Goal: Information Seeking & Learning: Find specific fact

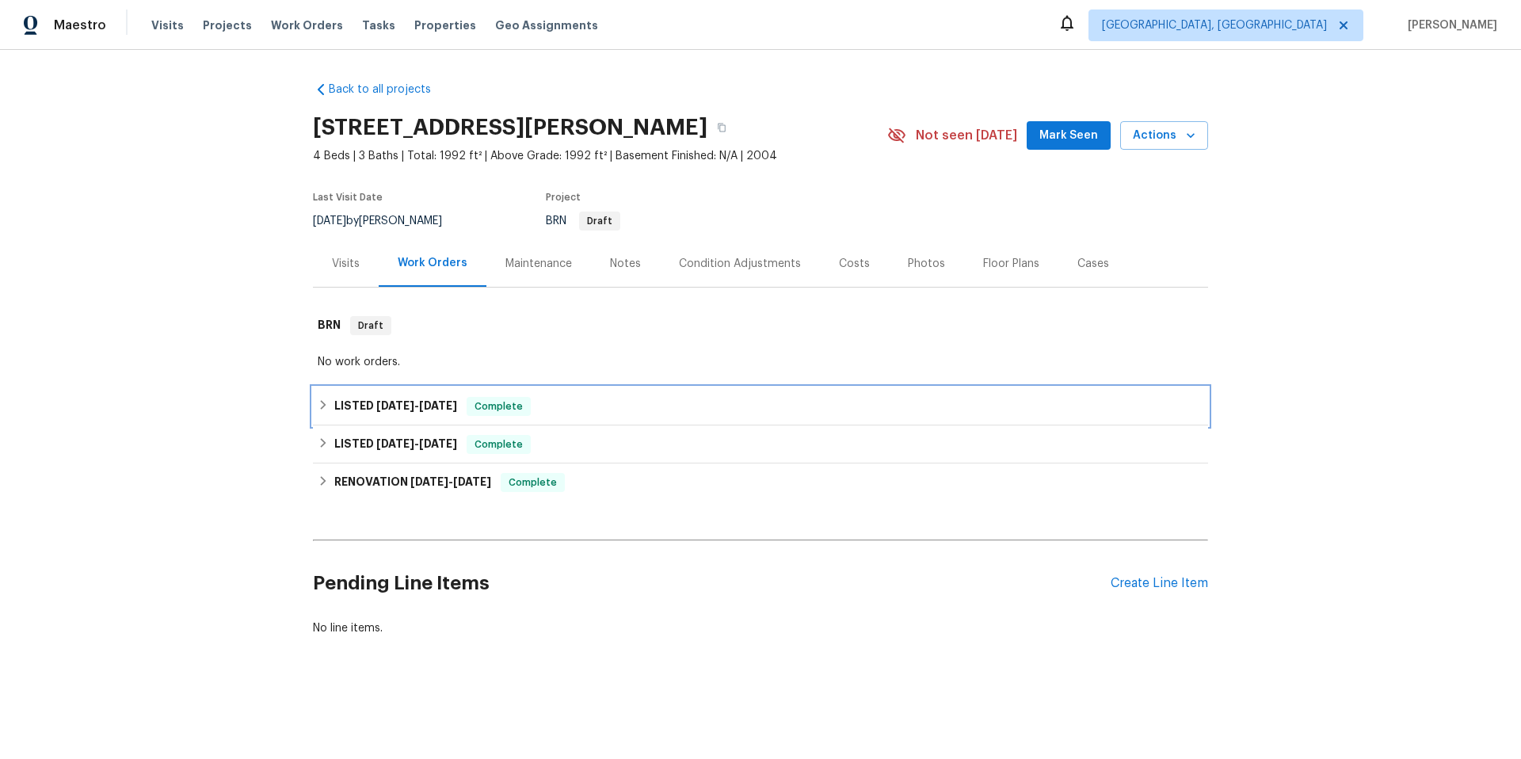
click at [405, 402] on span "[DATE]" at bounding box center [395, 405] width 38 height 11
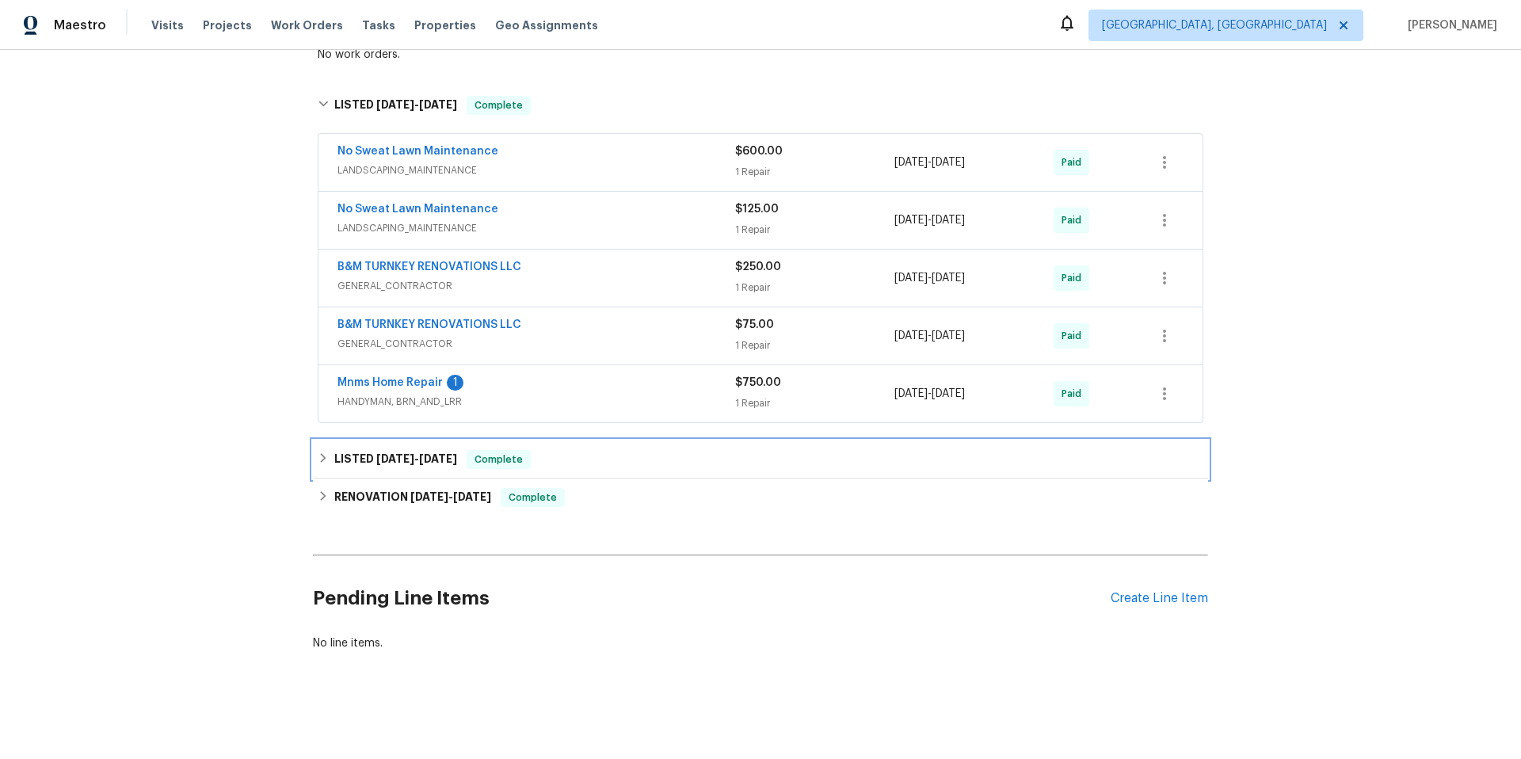
click at [424, 455] on h6 "LISTED [DATE] - [DATE]" at bounding box center [395, 459] width 123 height 19
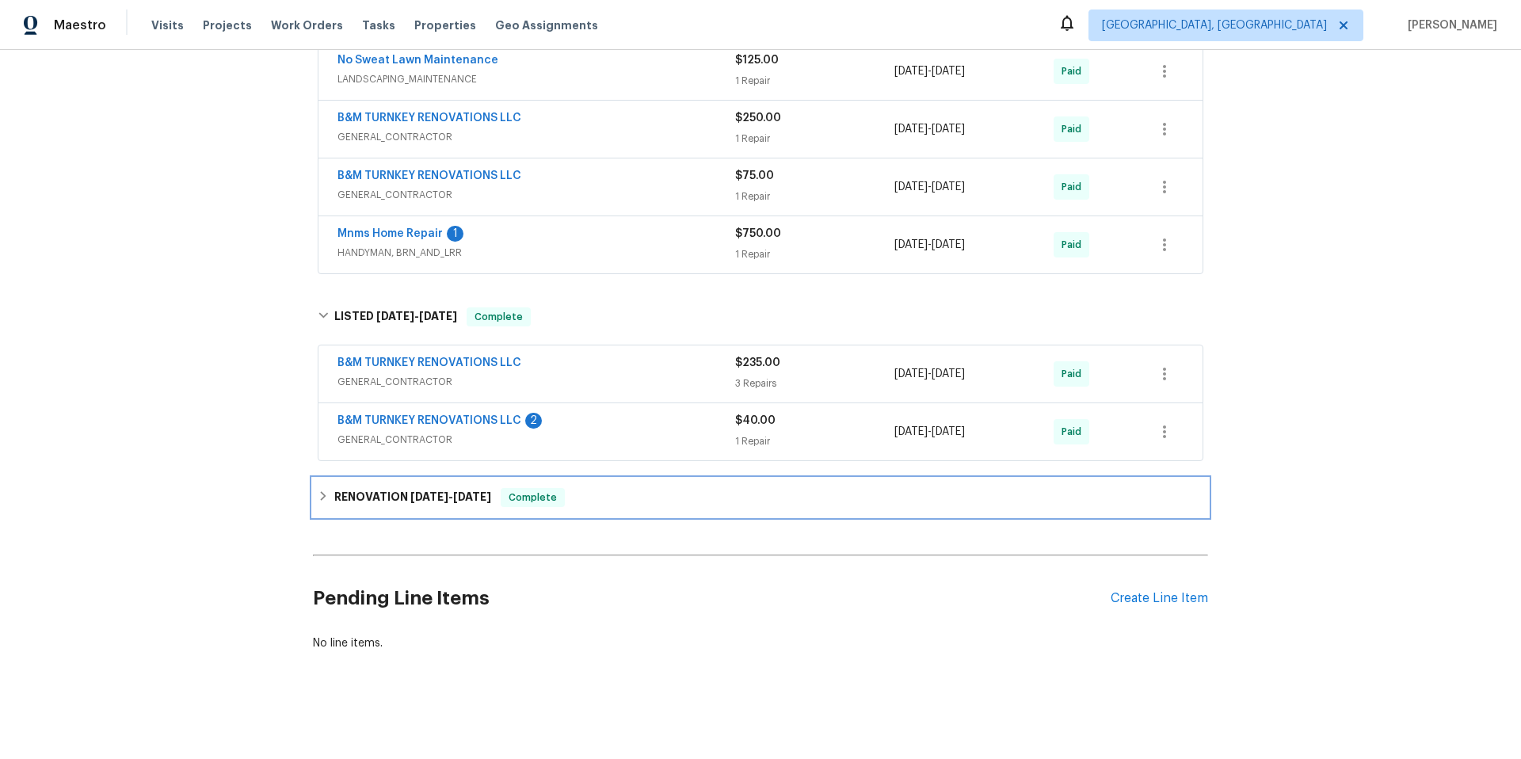
click at [410, 491] on span "[DATE]" at bounding box center [429, 496] width 38 height 11
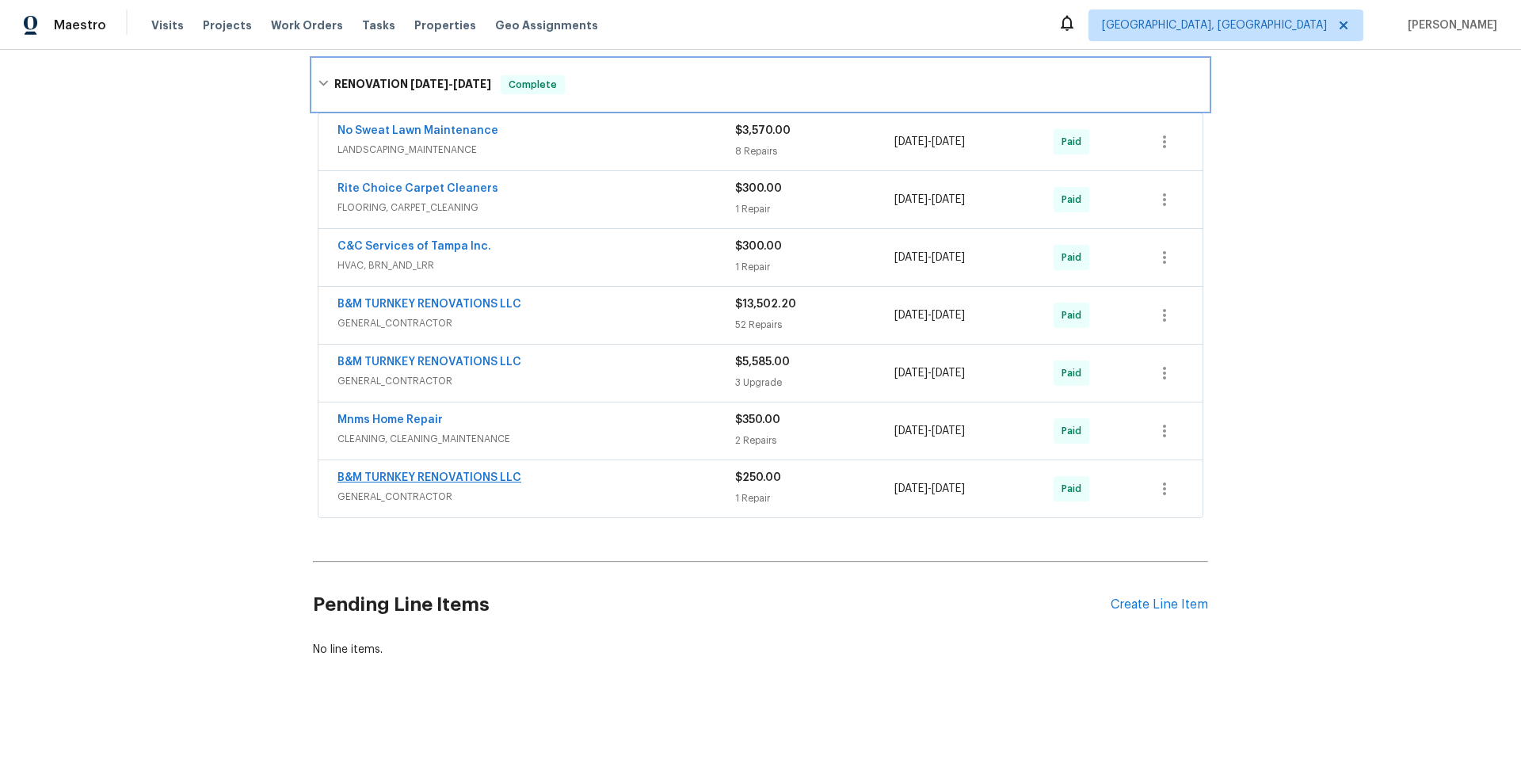
scroll to position [880, 0]
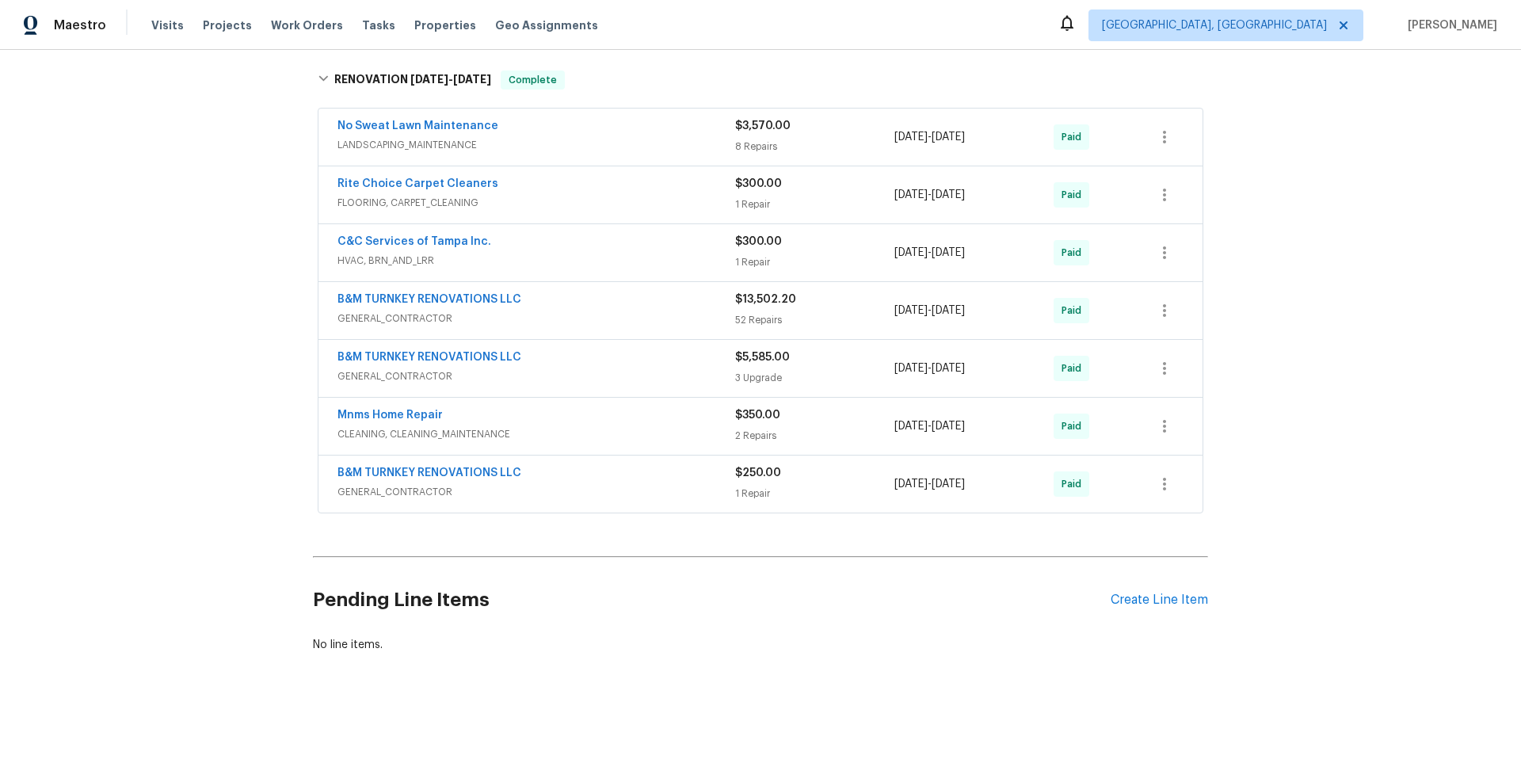
click at [545, 494] on span "GENERAL_CONTRACTOR" at bounding box center [536, 492] width 398 height 16
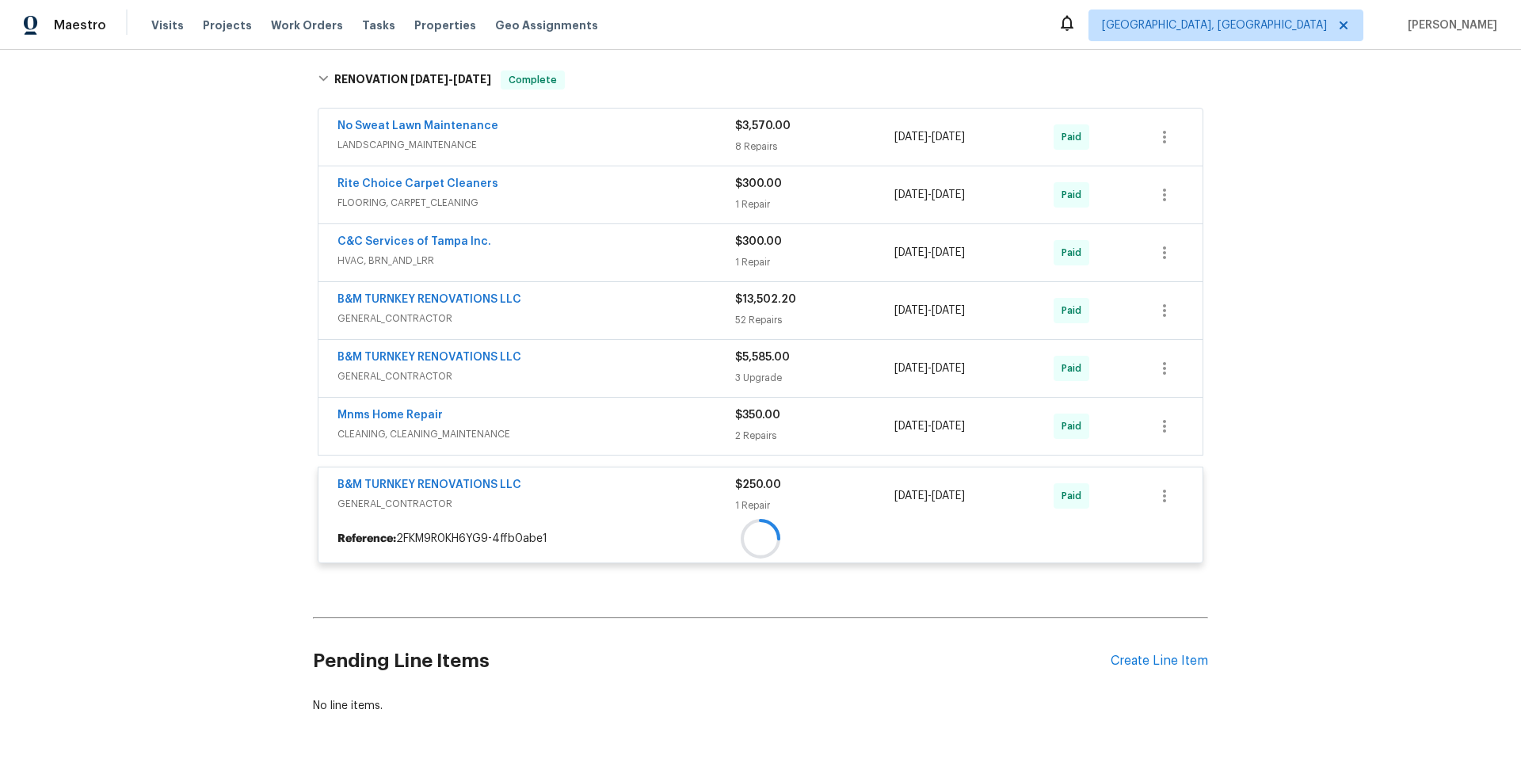
click at [587, 451] on div "Mnms Home Repair CLEANING, CLEANING_MAINTENANCE $350.00 2 Repairs [DATE] - [DAT…" at bounding box center [760, 426] width 884 height 57
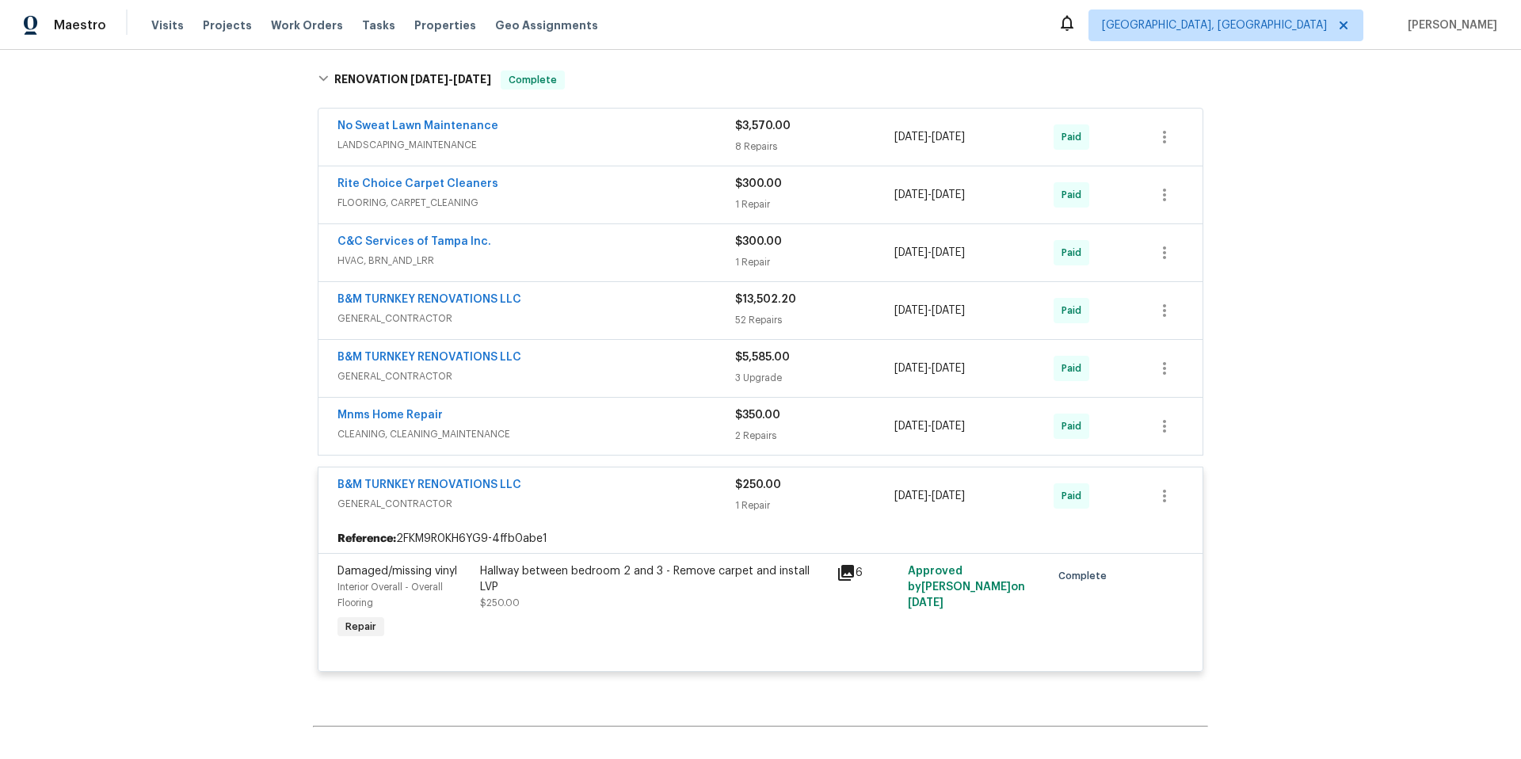
click at [593, 427] on span "CLEANING, CLEANING_MAINTENANCE" at bounding box center [536, 434] width 398 height 16
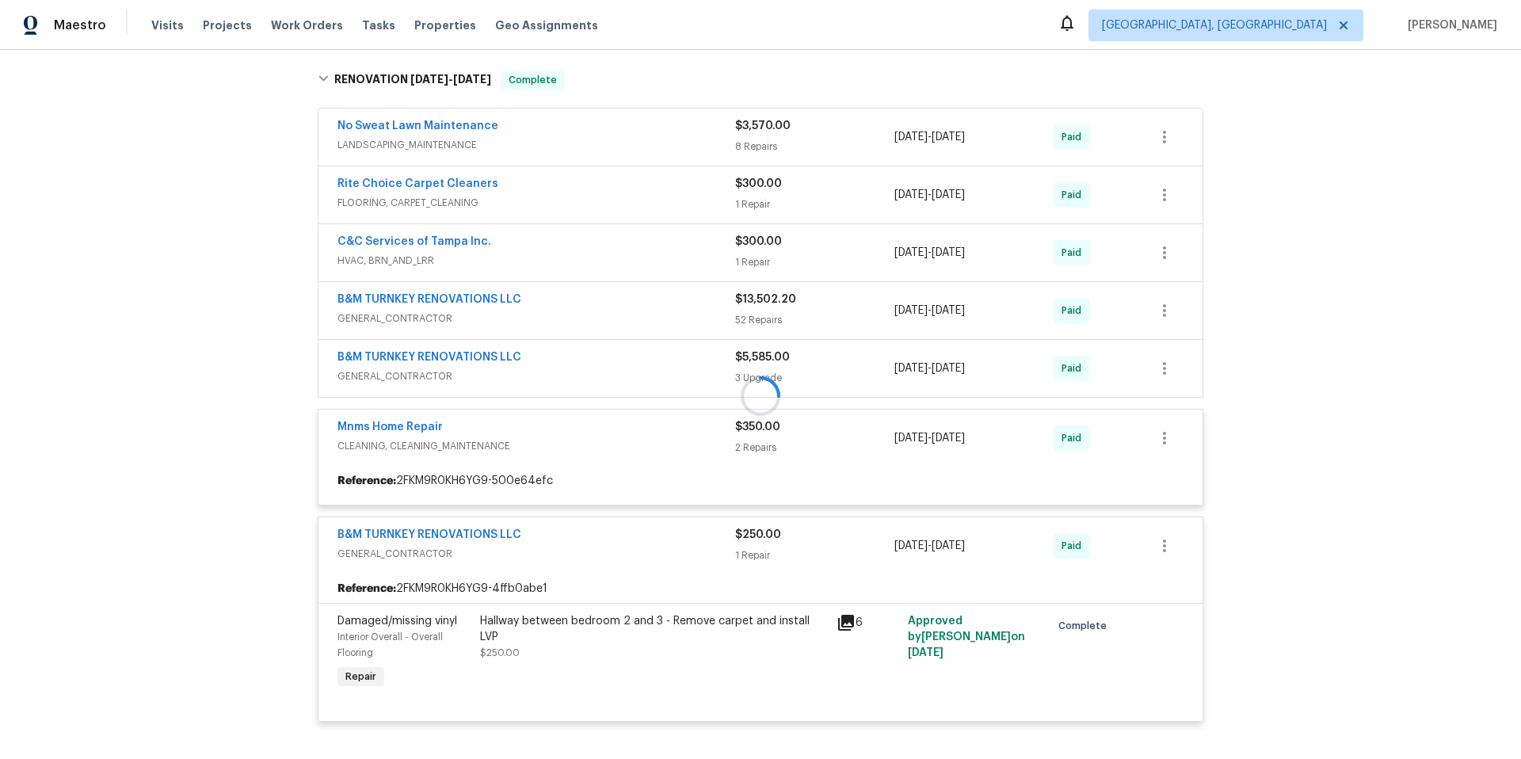
click at [569, 190] on div at bounding box center [760, 396] width 895 height 683
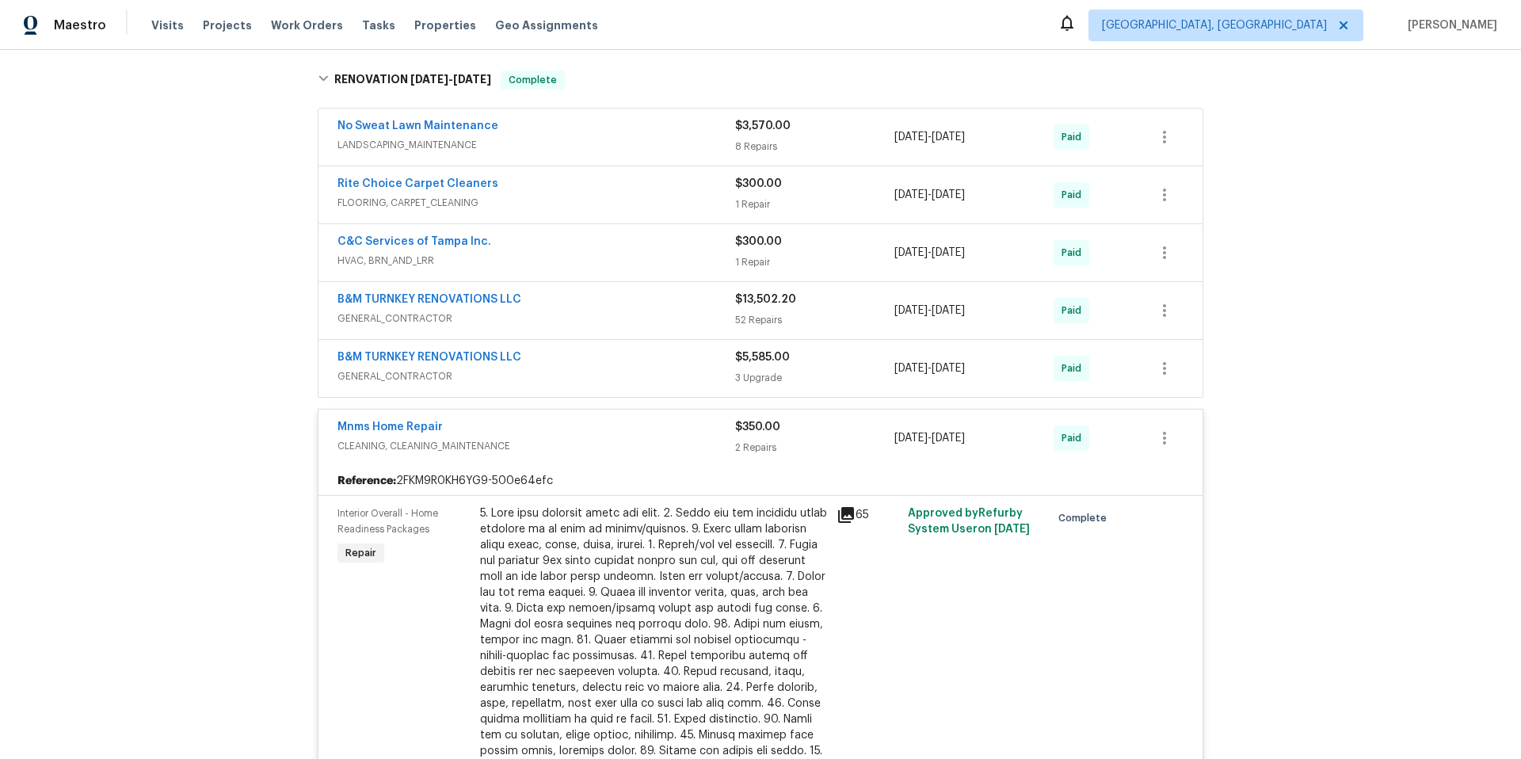
click at [513, 188] on div "Rite Choice Carpet Cleaners" at bounding box center [536, 185] width 398 height 19
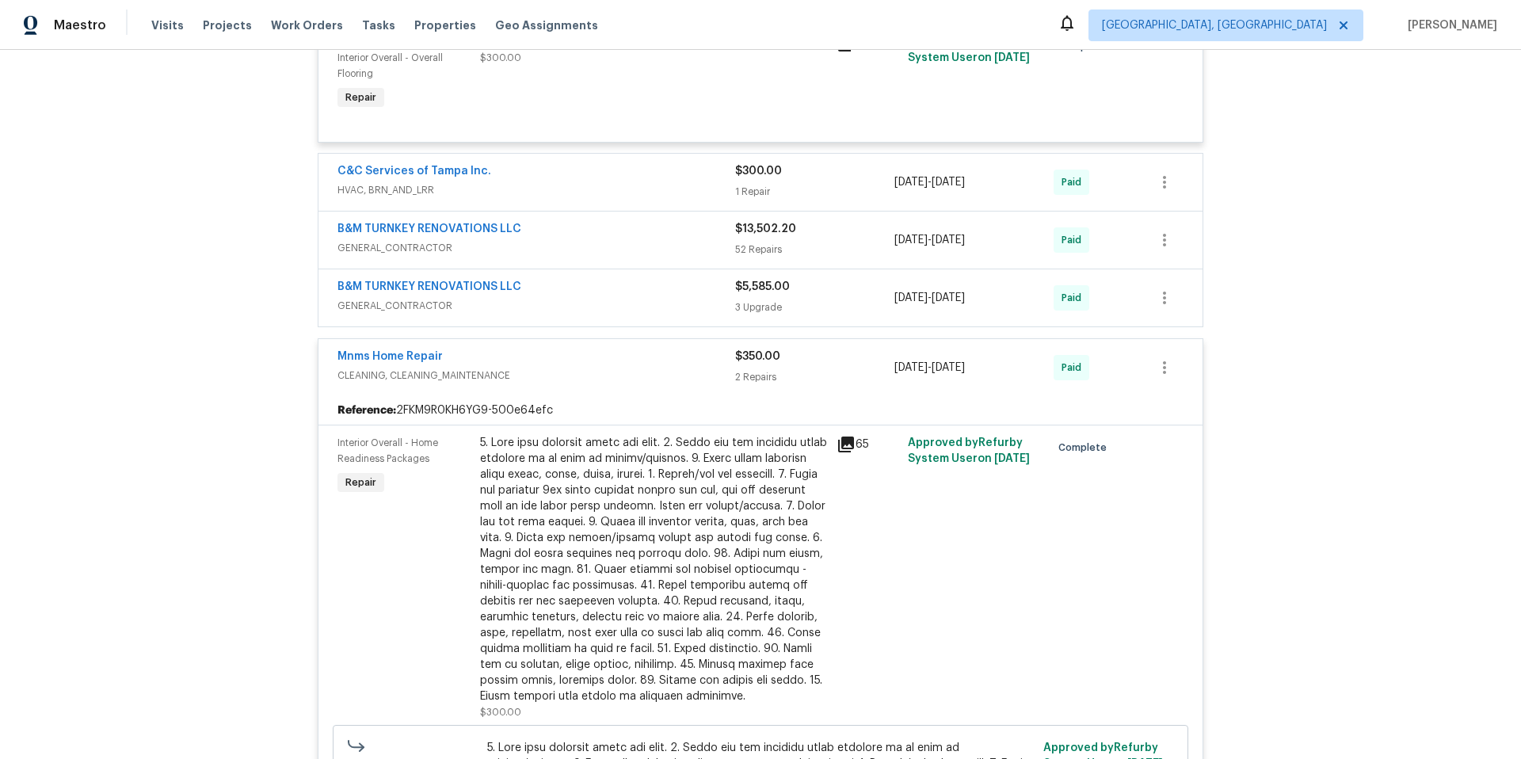
scroll to position [1047, 0]
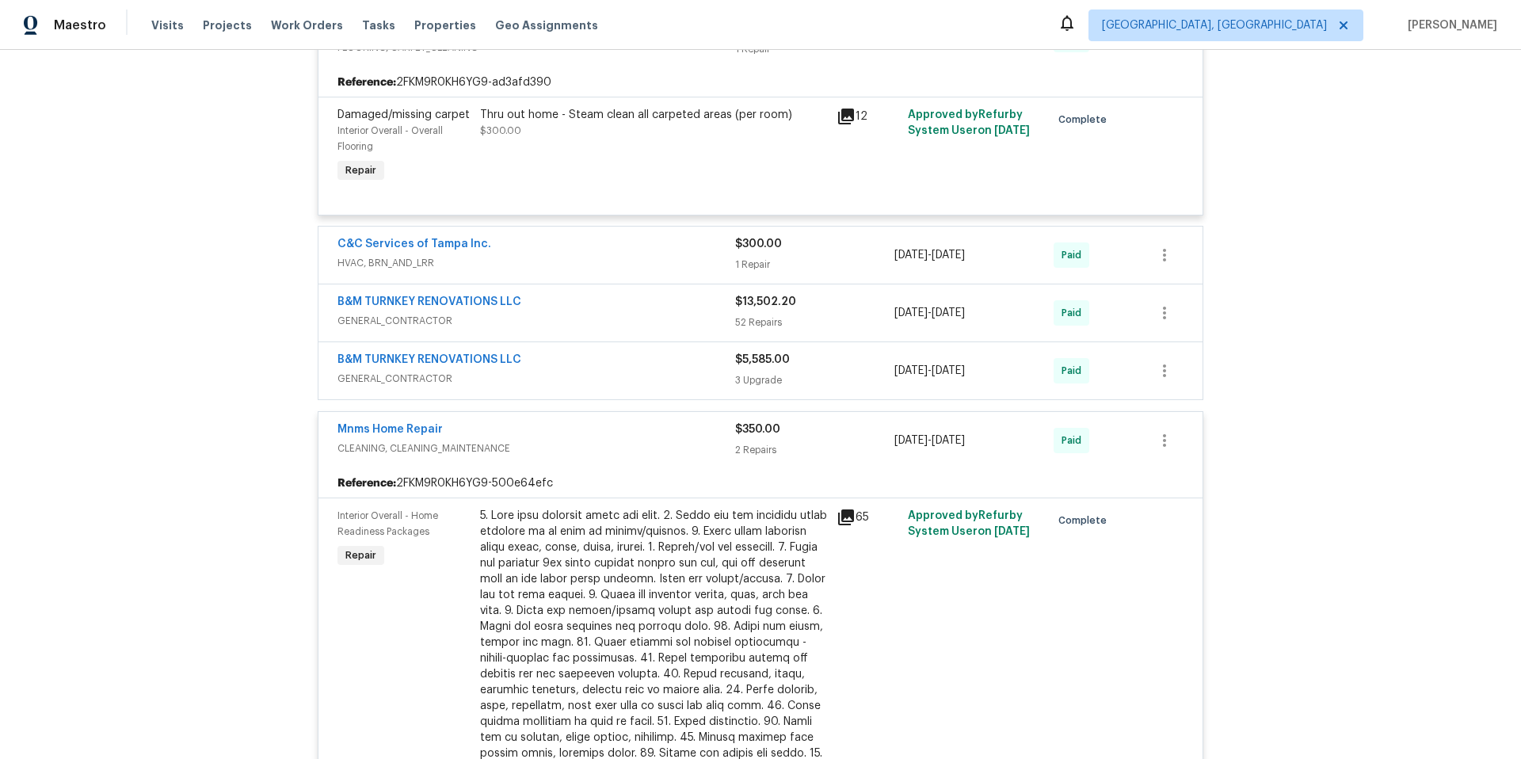
click at [546, 368] on div "B&M TURNKEY RENOVATIONS LLC" at bounding box center [536, 361] width 398 height 19
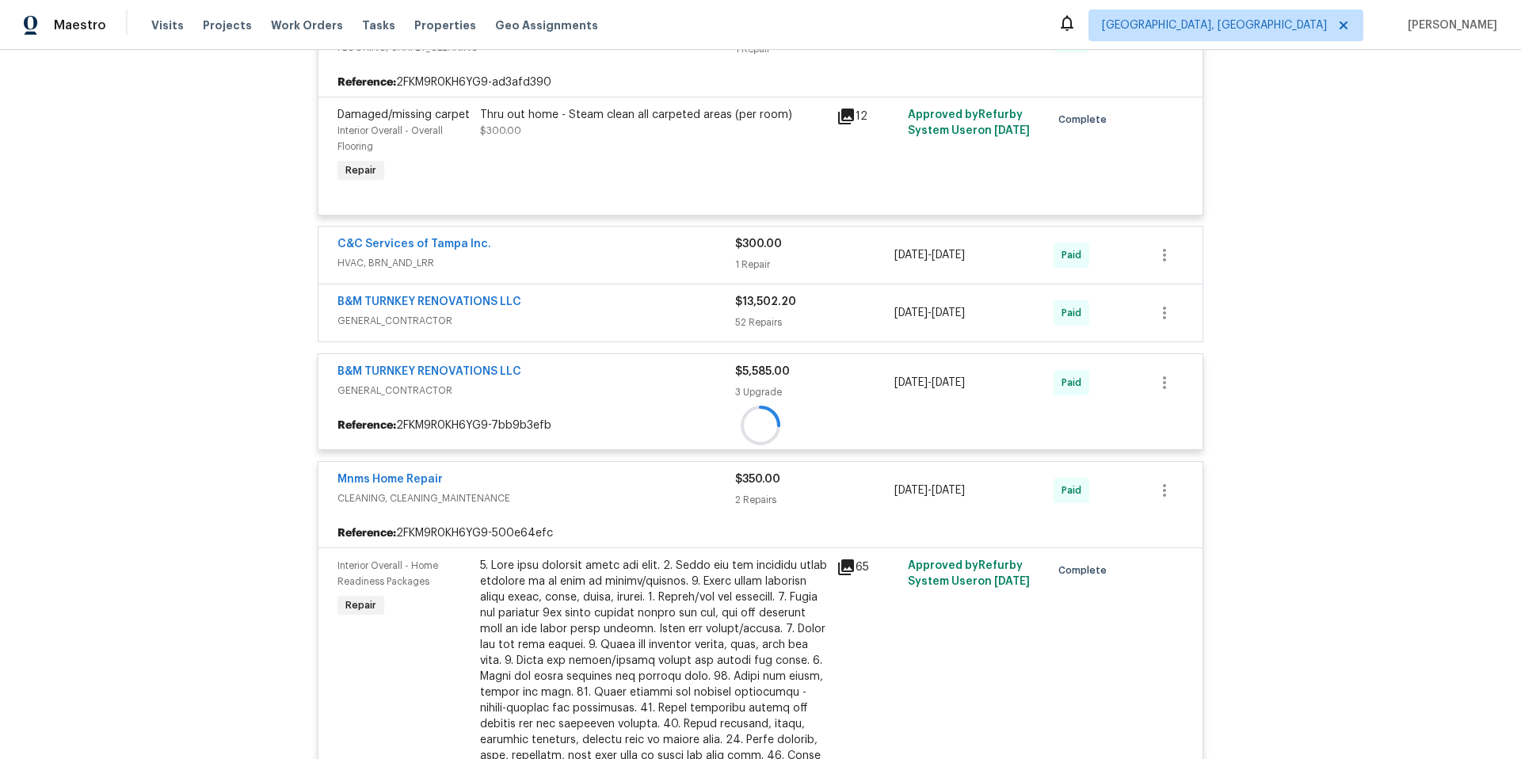
click at [591, 323] on div "No Sweat Lawn Maintenance LANDSCAPING_MAINTENANCE $3,570.00 8 Repairs [DATE] - …" at bounding box center [760, 690] width 885 height 1499
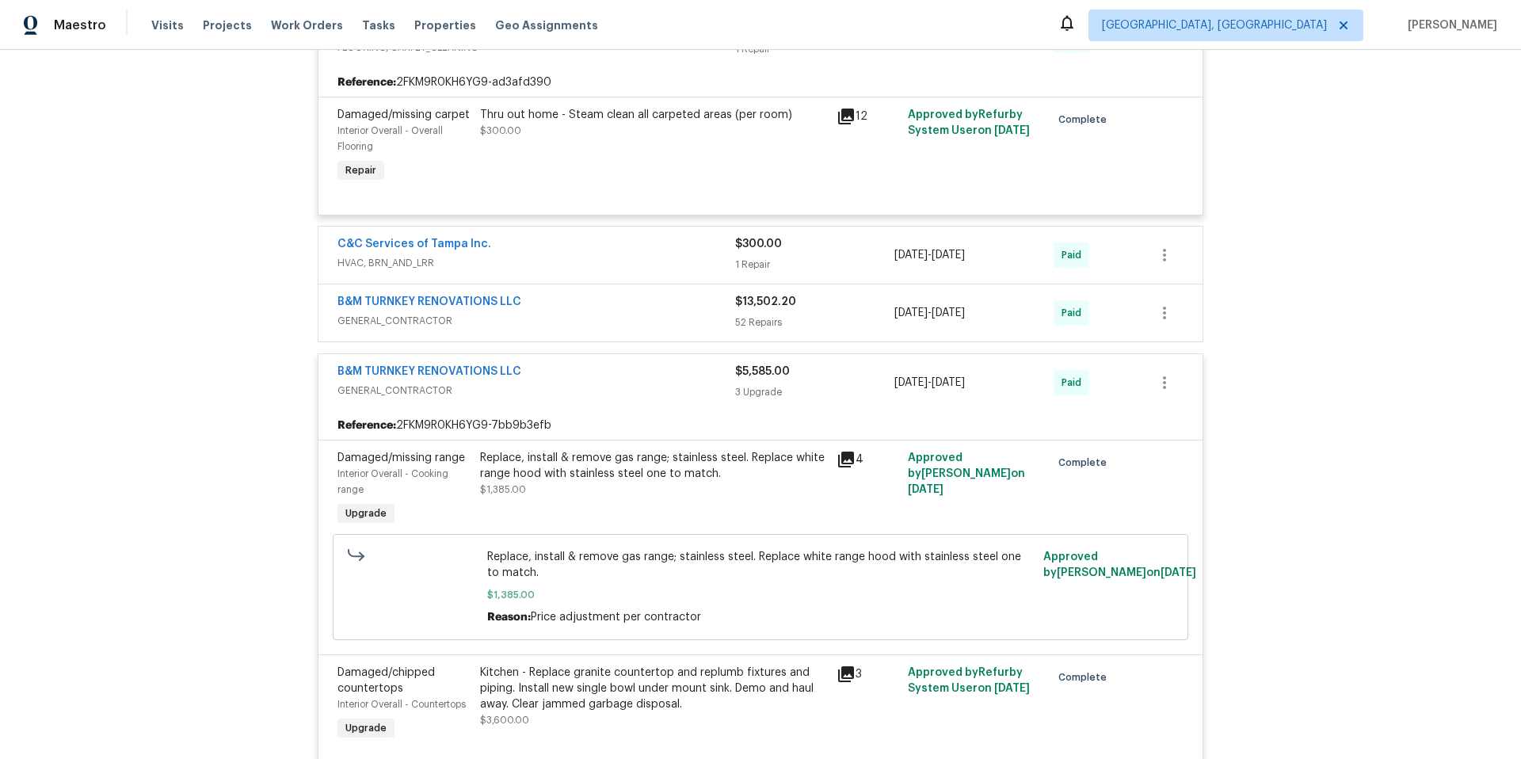
click at [591, 323] on span "GENERAL_CONTRACTOR" at bounding box center [536, 321] width 398 height 16
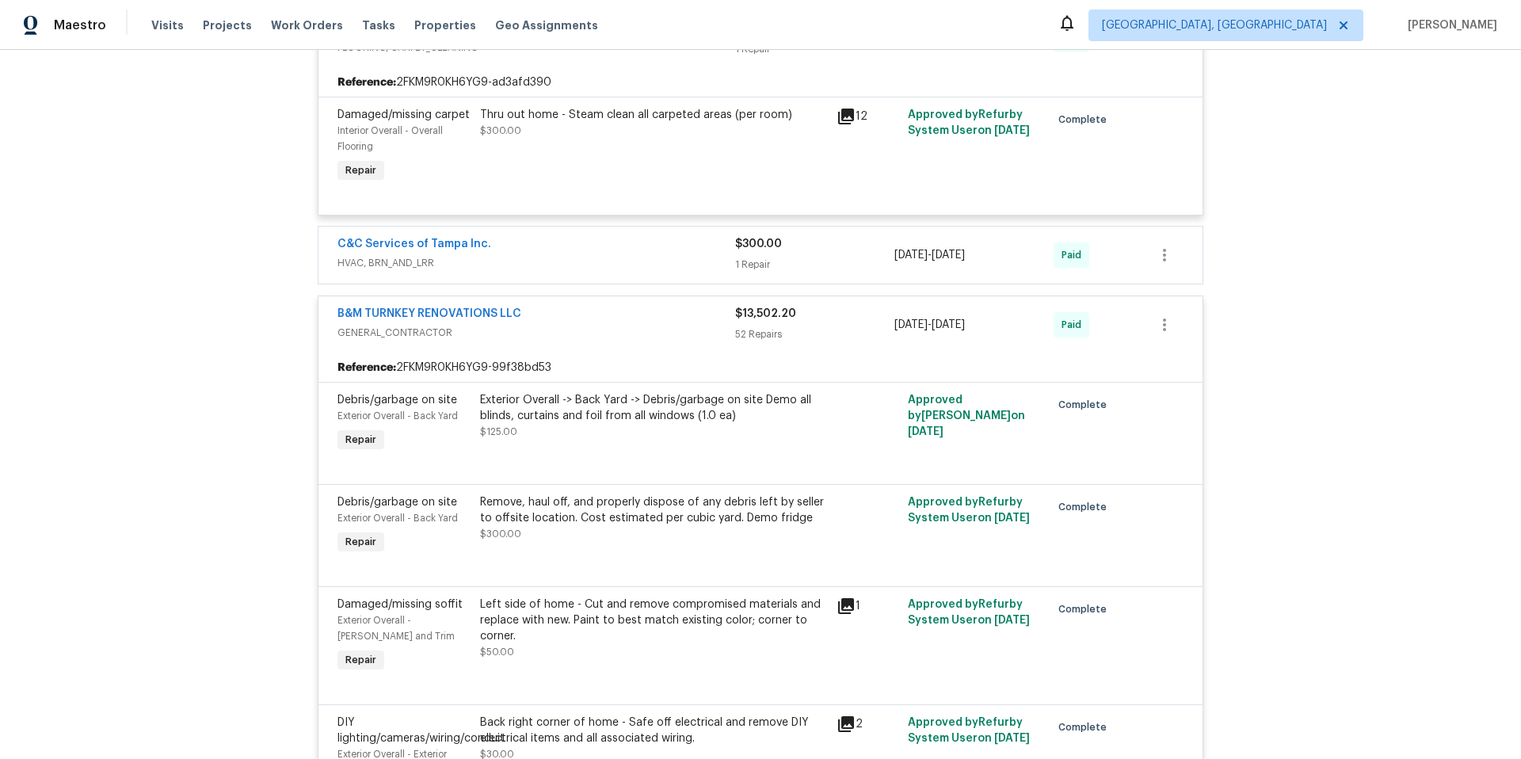
click at [527, 264] on span "HVAC, BRN_AND_LRR" at bounding box center [536, 263] width 398 height 16
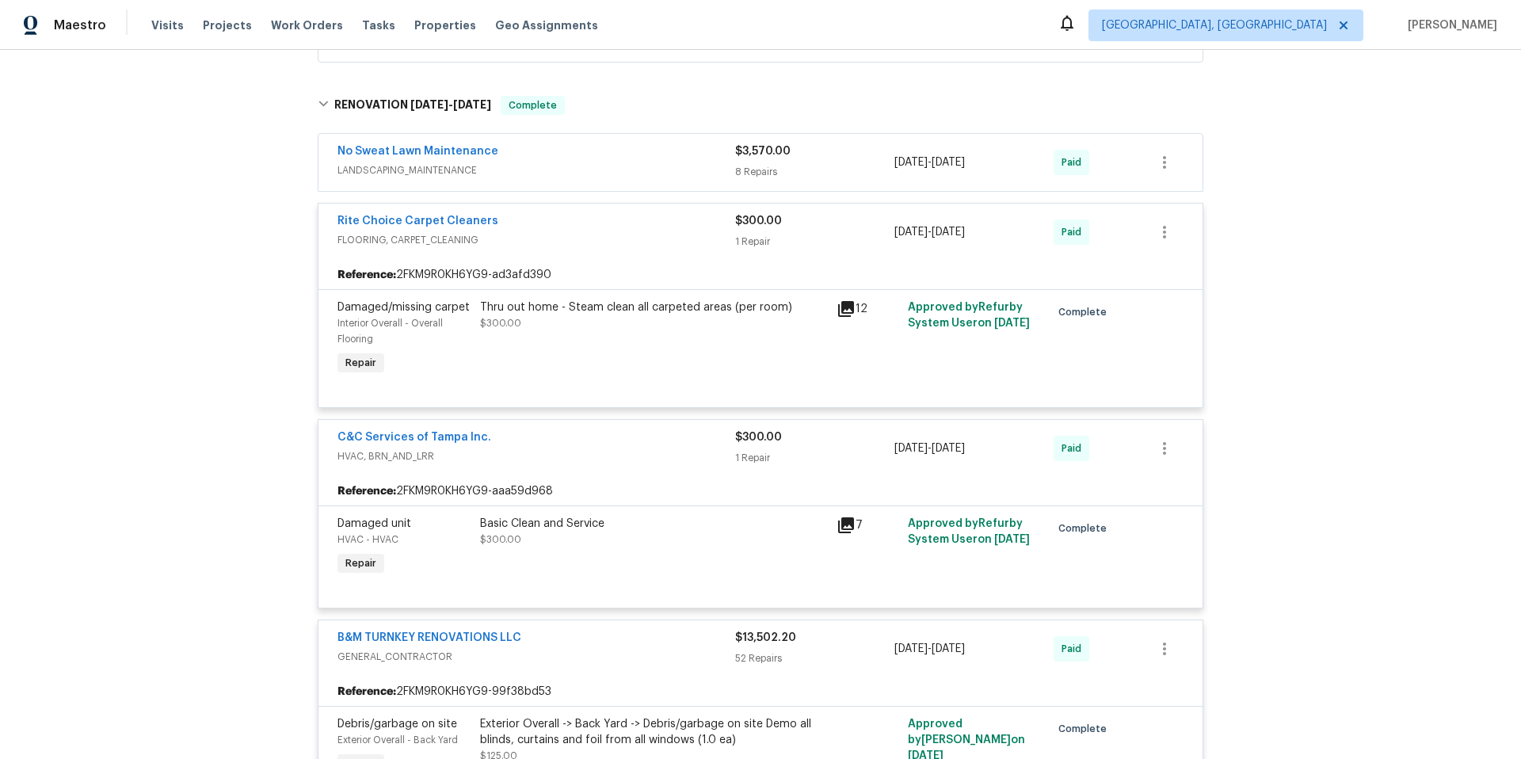
scroll to position [836, 0]
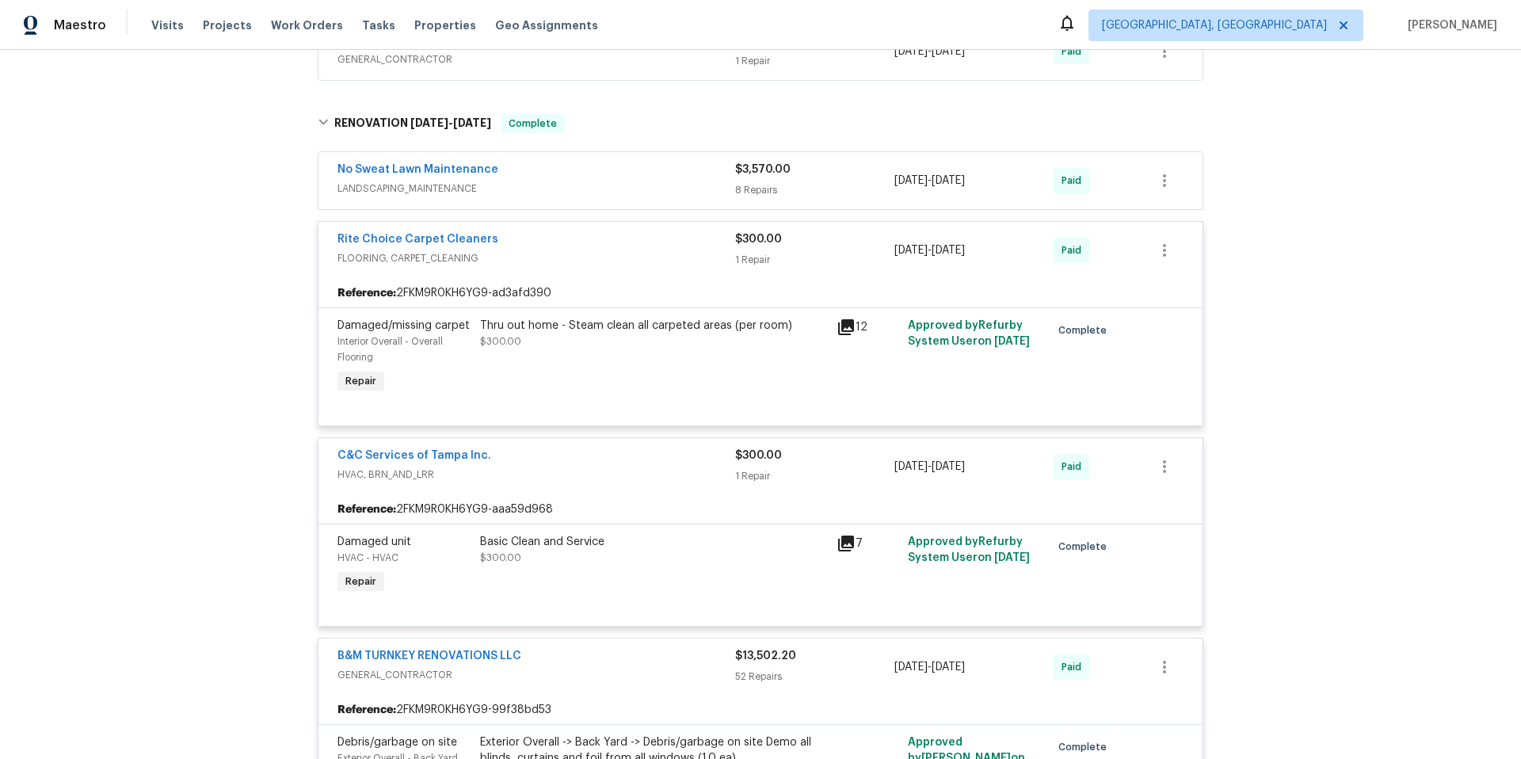
click at [552, 200] on div "No Sweat Lawn Maintenance LANDSCAPING_MAINTENANCE $3,570.00 8 Repairs [DATE] - …" at bounding box center [760, 180] width 884 height 57
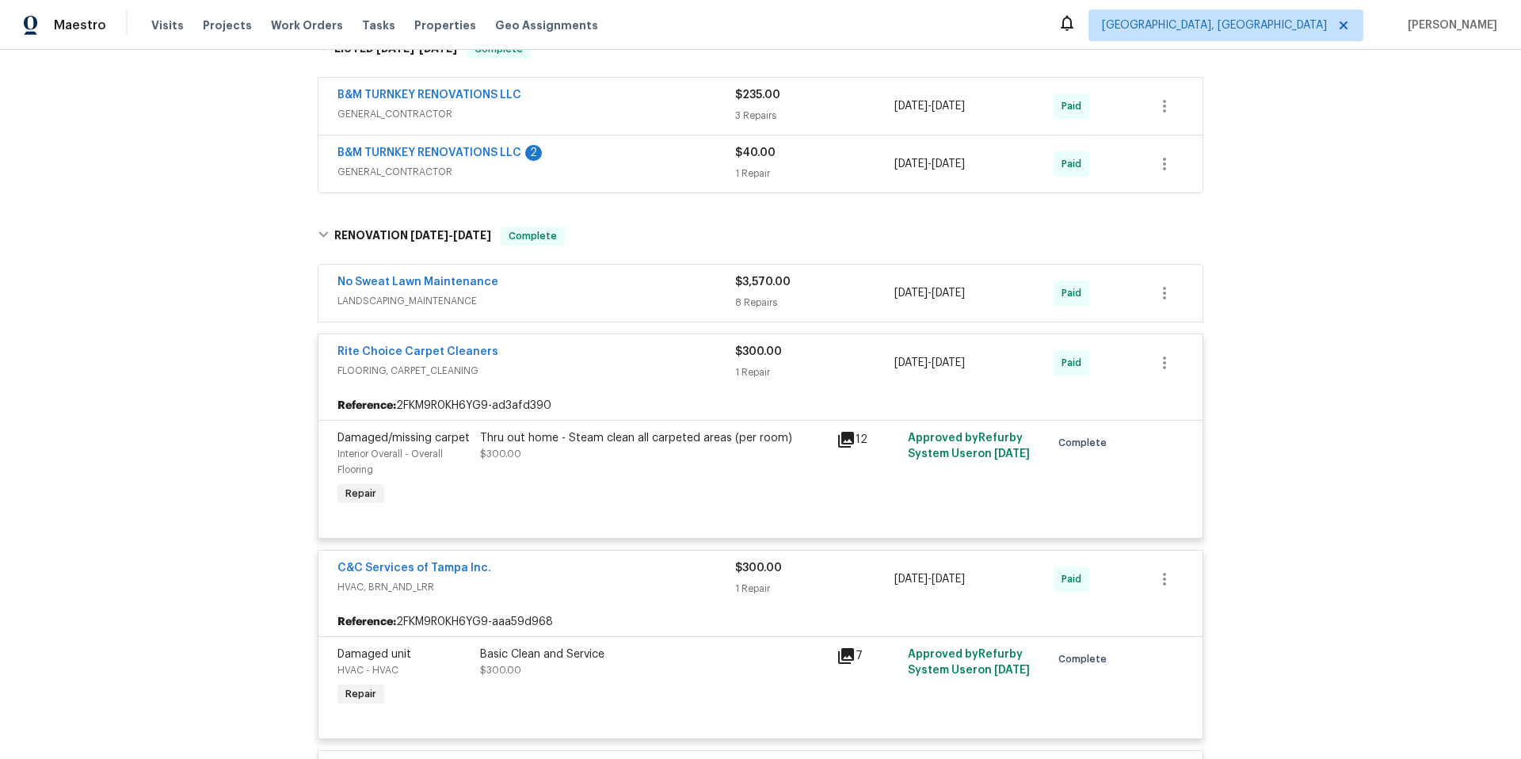
scroll to position [702, 0]
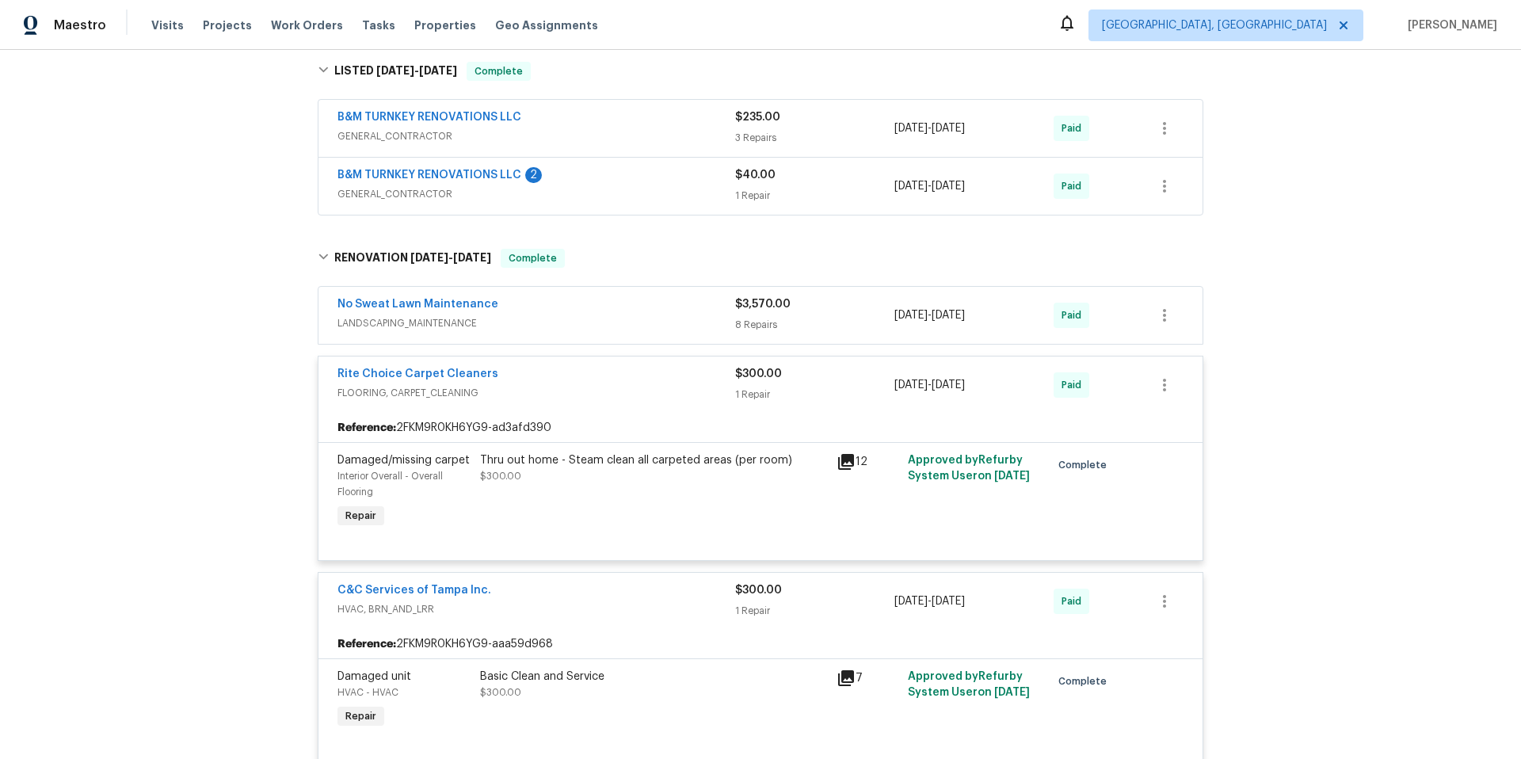
click at [572, 299] on div "No Sweat Lawn Maintenance" at bounding box center [536, 305] width 398 height 19
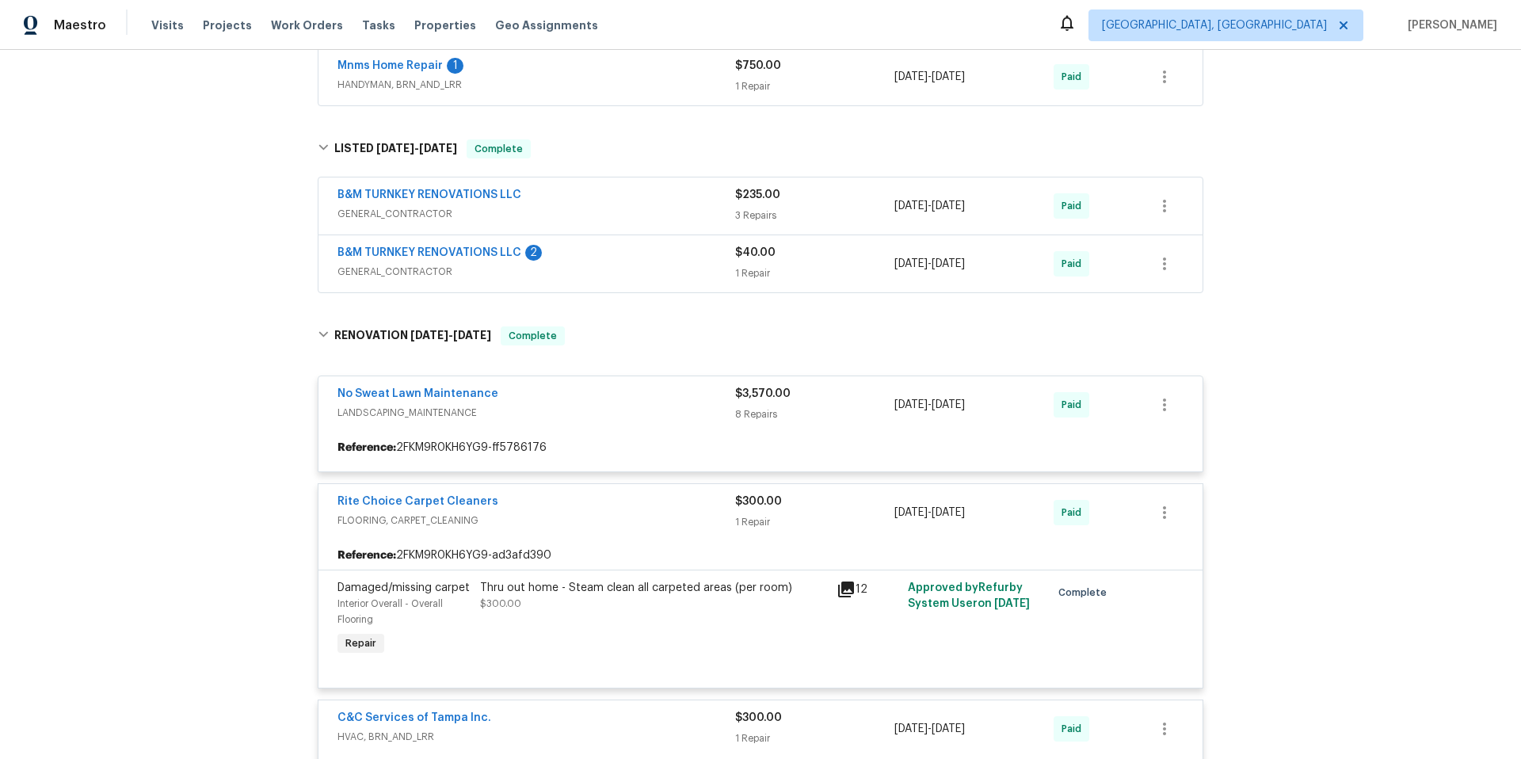
scroll to position [554, 0]
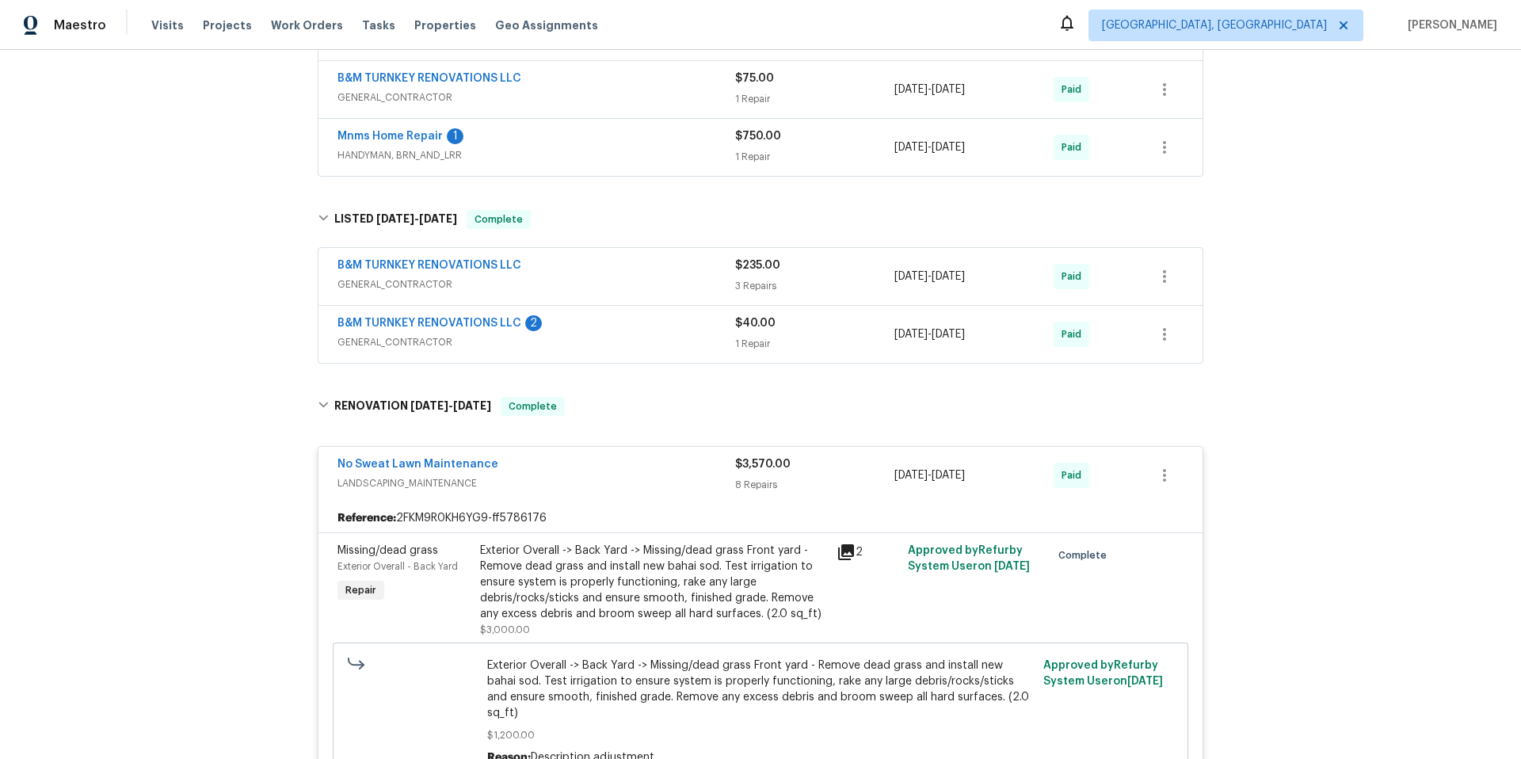
click at [572, 303] on div "B&M TURNKEY RENOVATIONS LLC GENERAL_CONTRACTOR $235.00 3 Repairs [DATE] - [DATE…" at bounding box center [760, 276] width 884 height 57
click at [573, 307] on div "B&M TURNKEY RENOVATIONS LLC 2 GENERAL_CONTRACTOR $40.00 1 Repair [DATE] - [DATE…" at bounding box center [760, 334] width 884 height 57
click at [607, 277] on span "GENERAL_CONTRACTOR" at bounding box center [536, 284] width 398 height 16
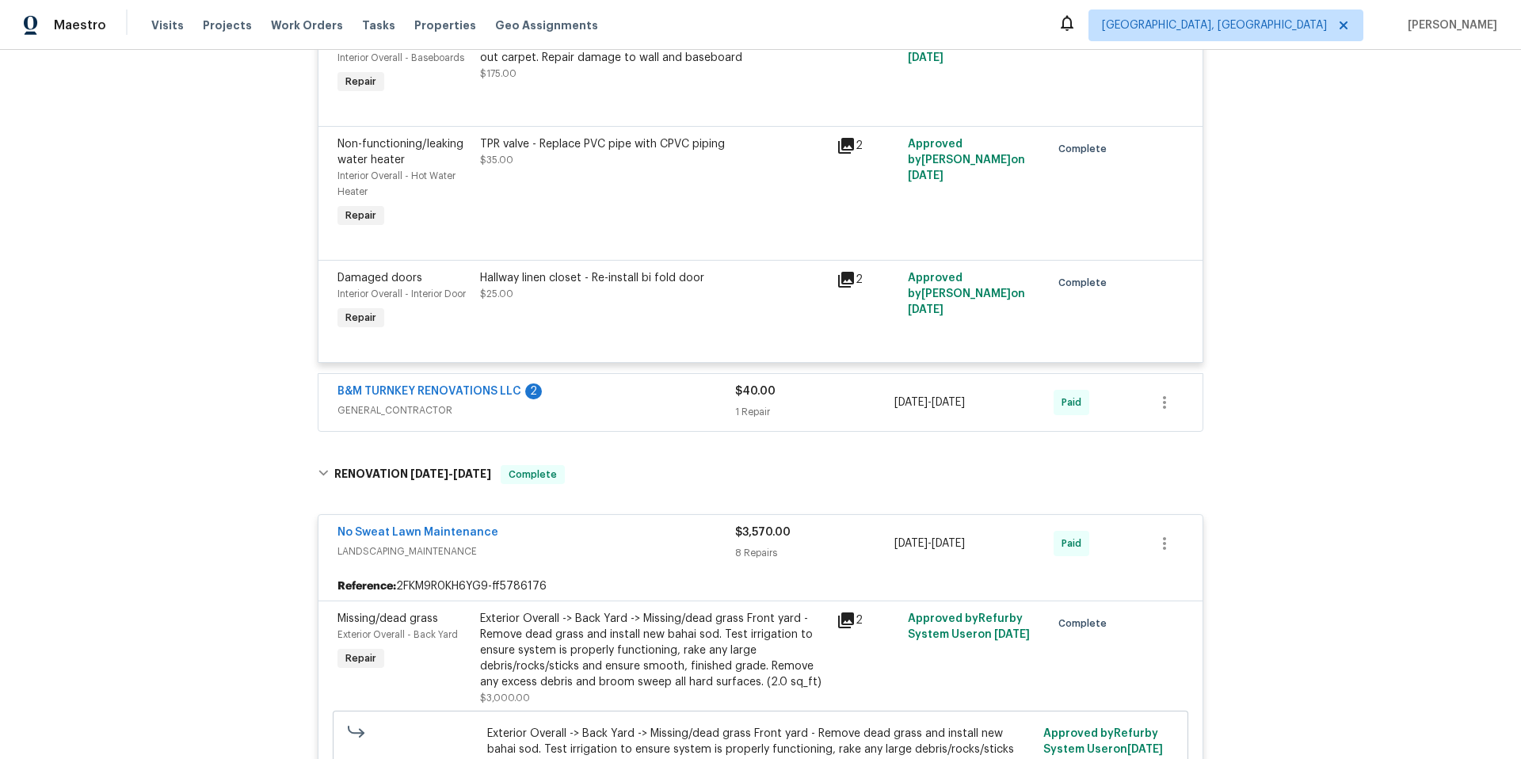
click at [581, 413] on span "GENERAL_CONTRACTOR" at bounding box center [536, 410] width 398 height 16
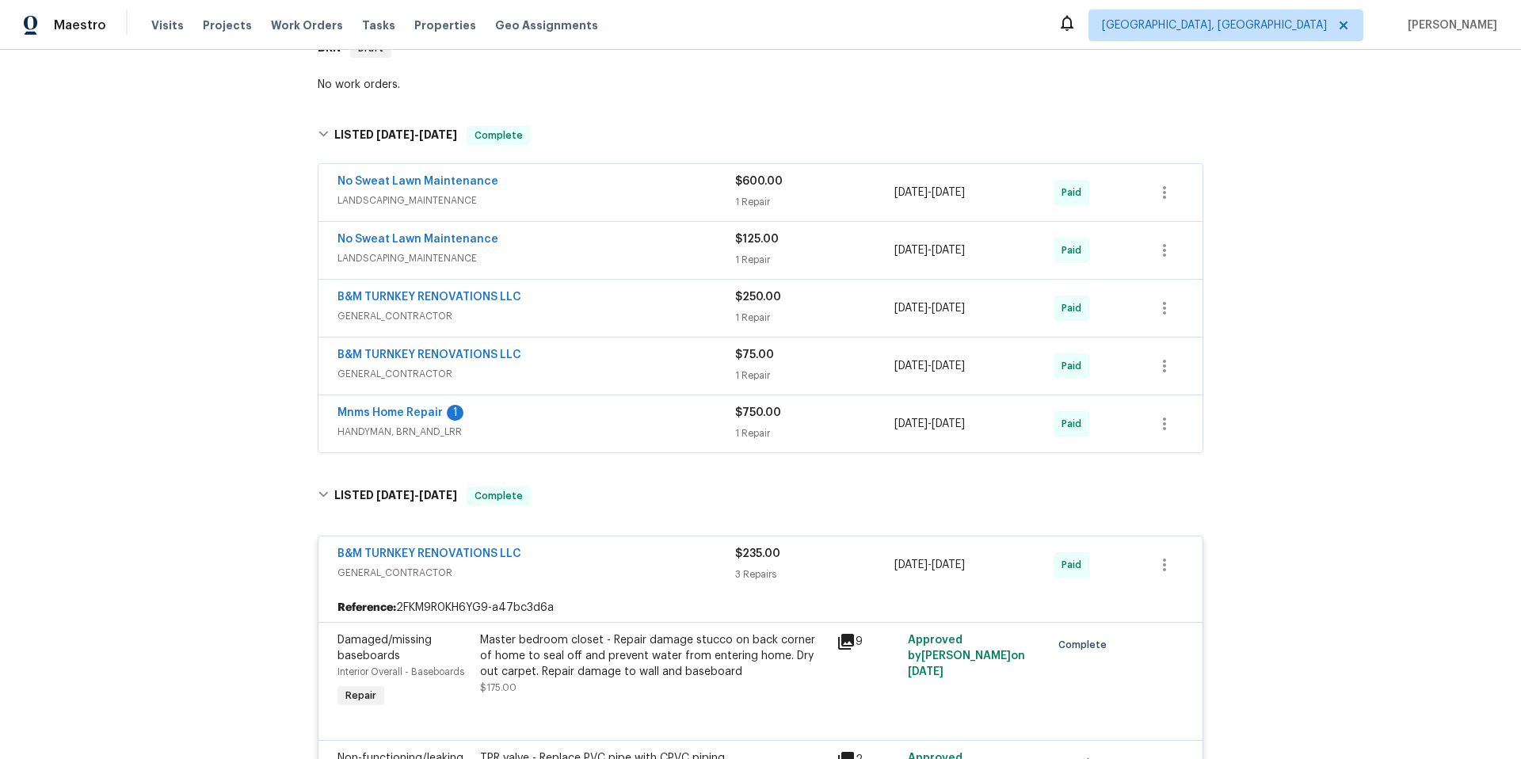
scroll to position [224, 0]
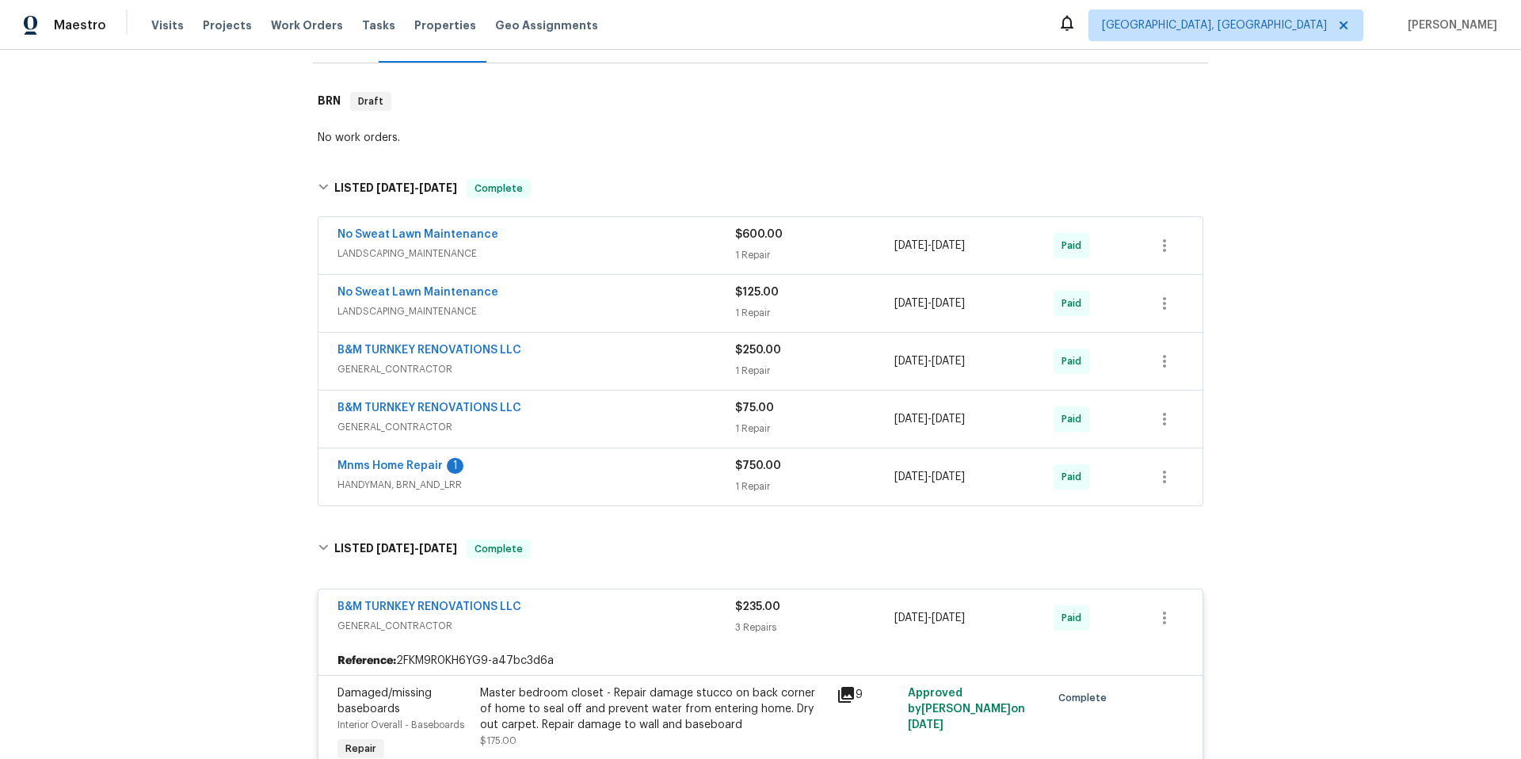
click at [552, 473] on div "Mnms Home Repair 1" at bounding box center [536, 467] width 398 height 19
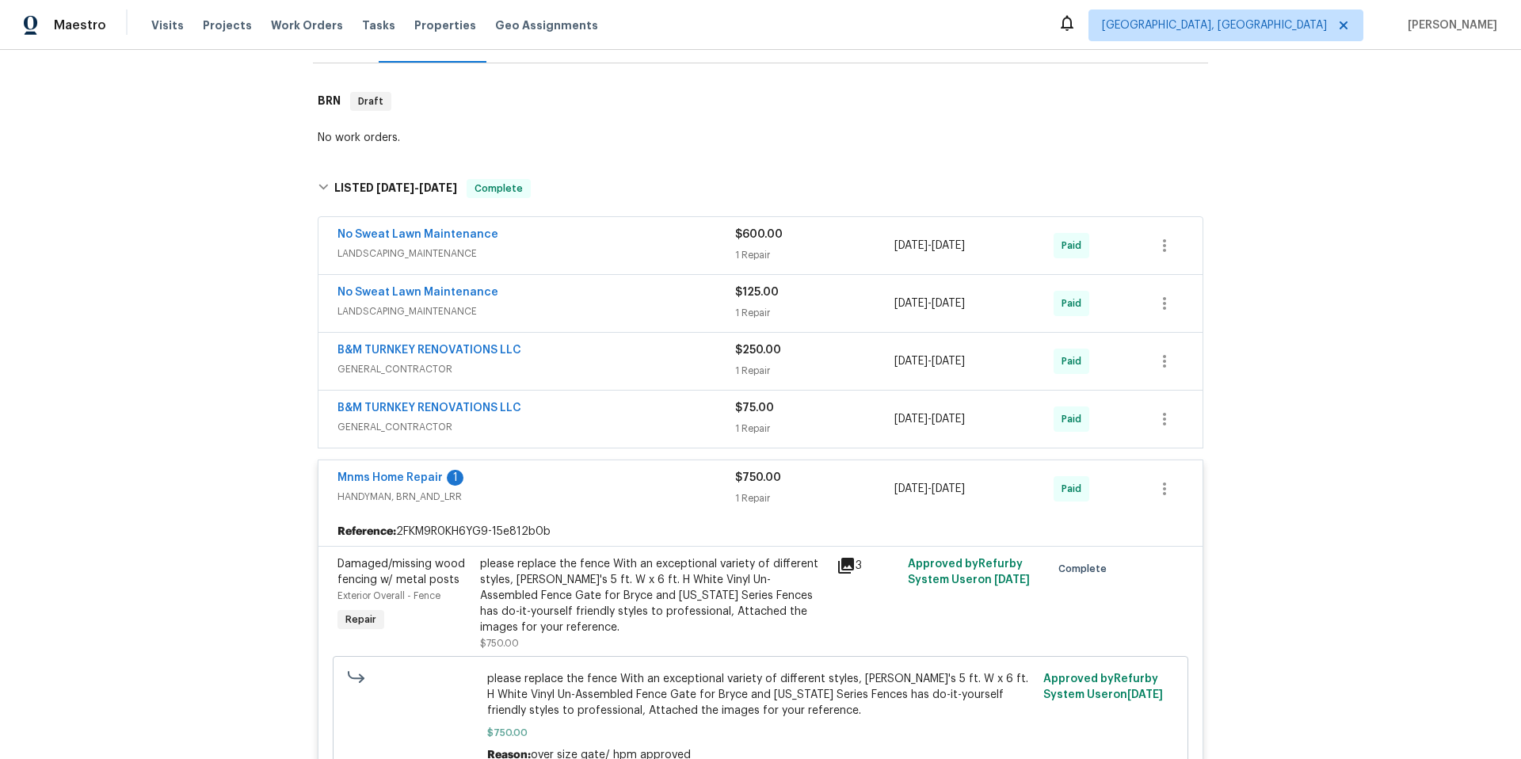
click at [569, 436] on div "B&M TURNKEY RENOVATIONS LLC GENERAL_CONTRACTOR" at bounding box center [536, 419] width 398 height 38
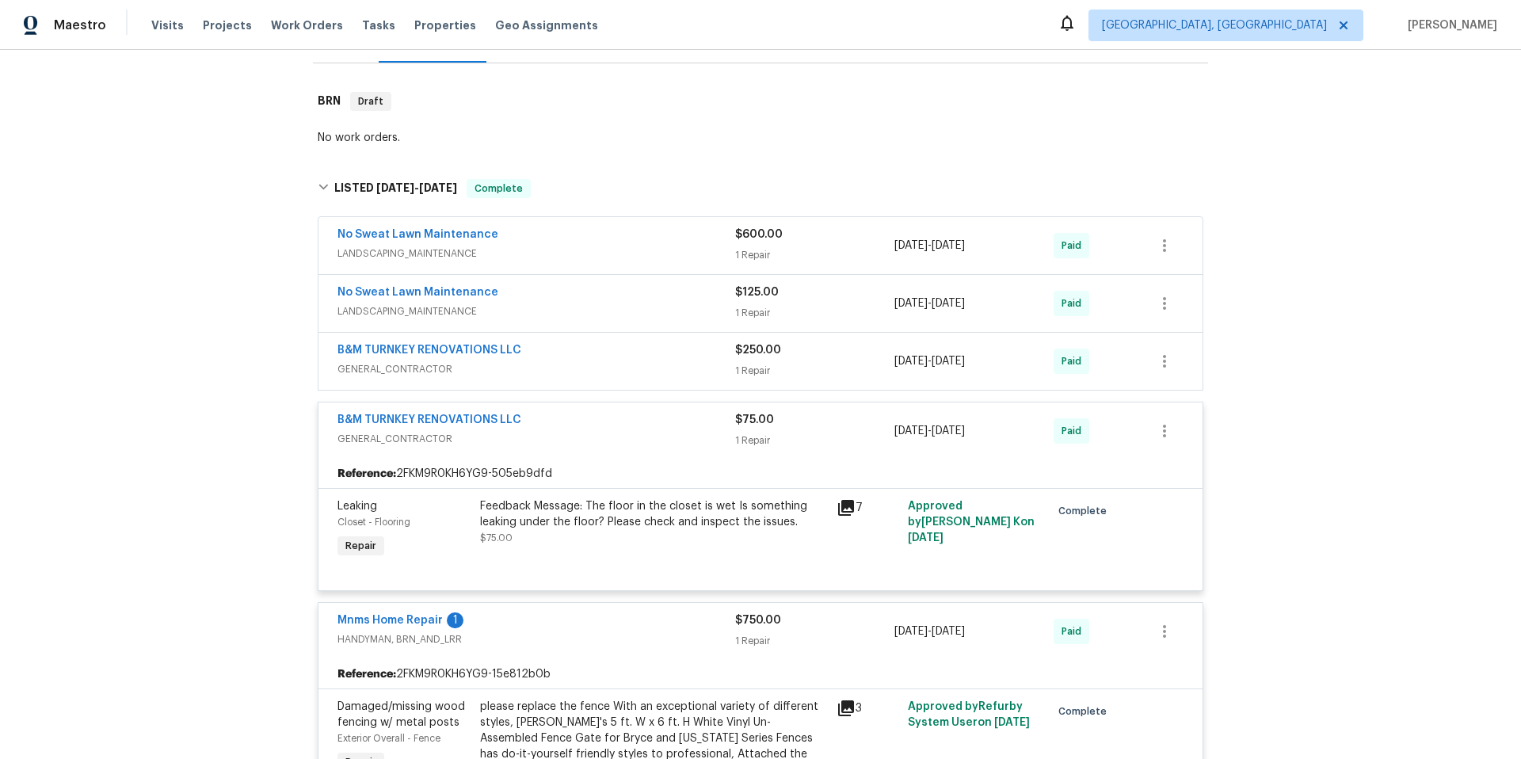
click at [573, 357] on div "B&M TURNKEY RENOVATIONS LLC" at bounding box center [536, 351] width 398 height 19
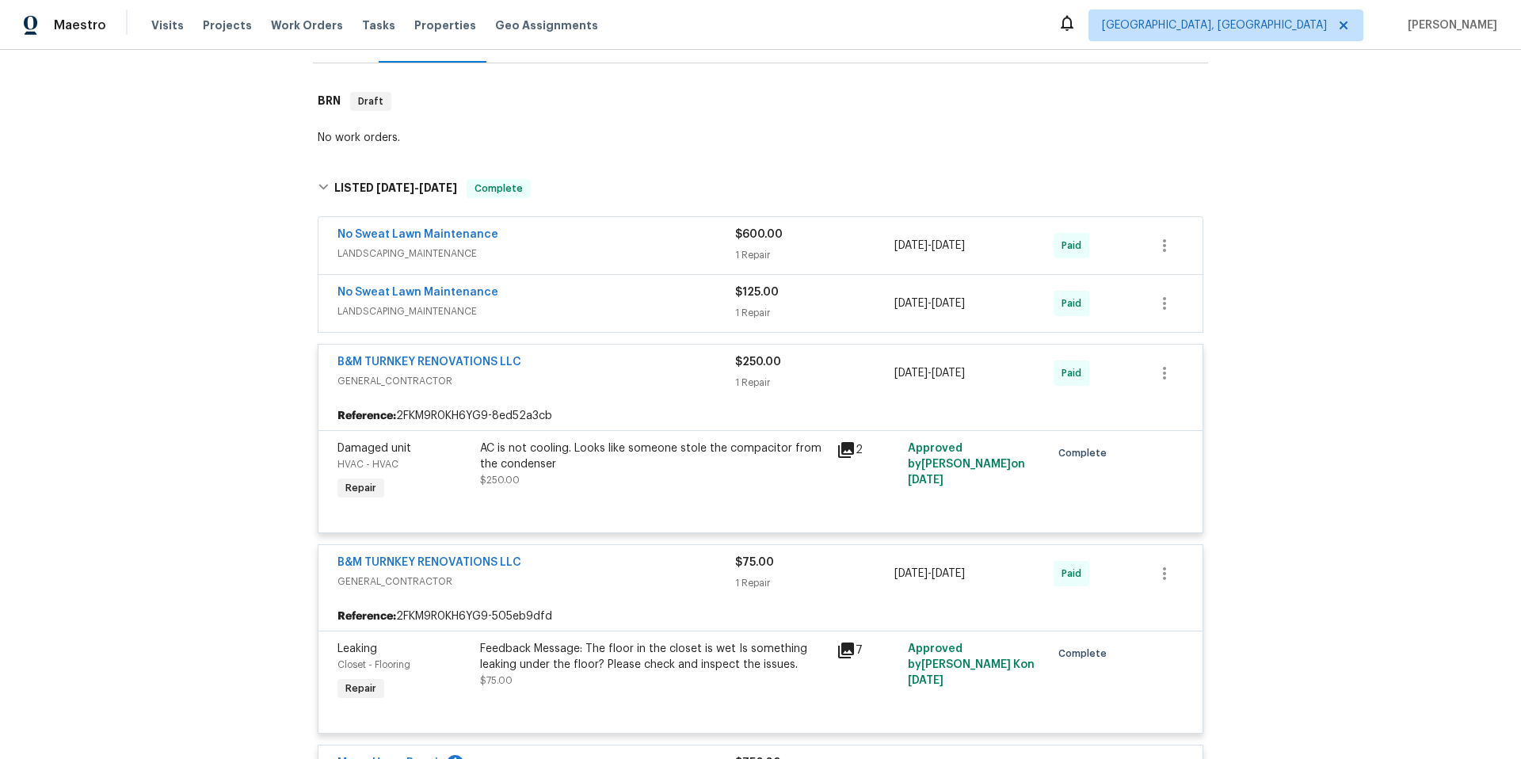
click at [577, 302] on div "No Sweat Lawn Maintenance" at bounding box center [536, 293] width 398 height 19
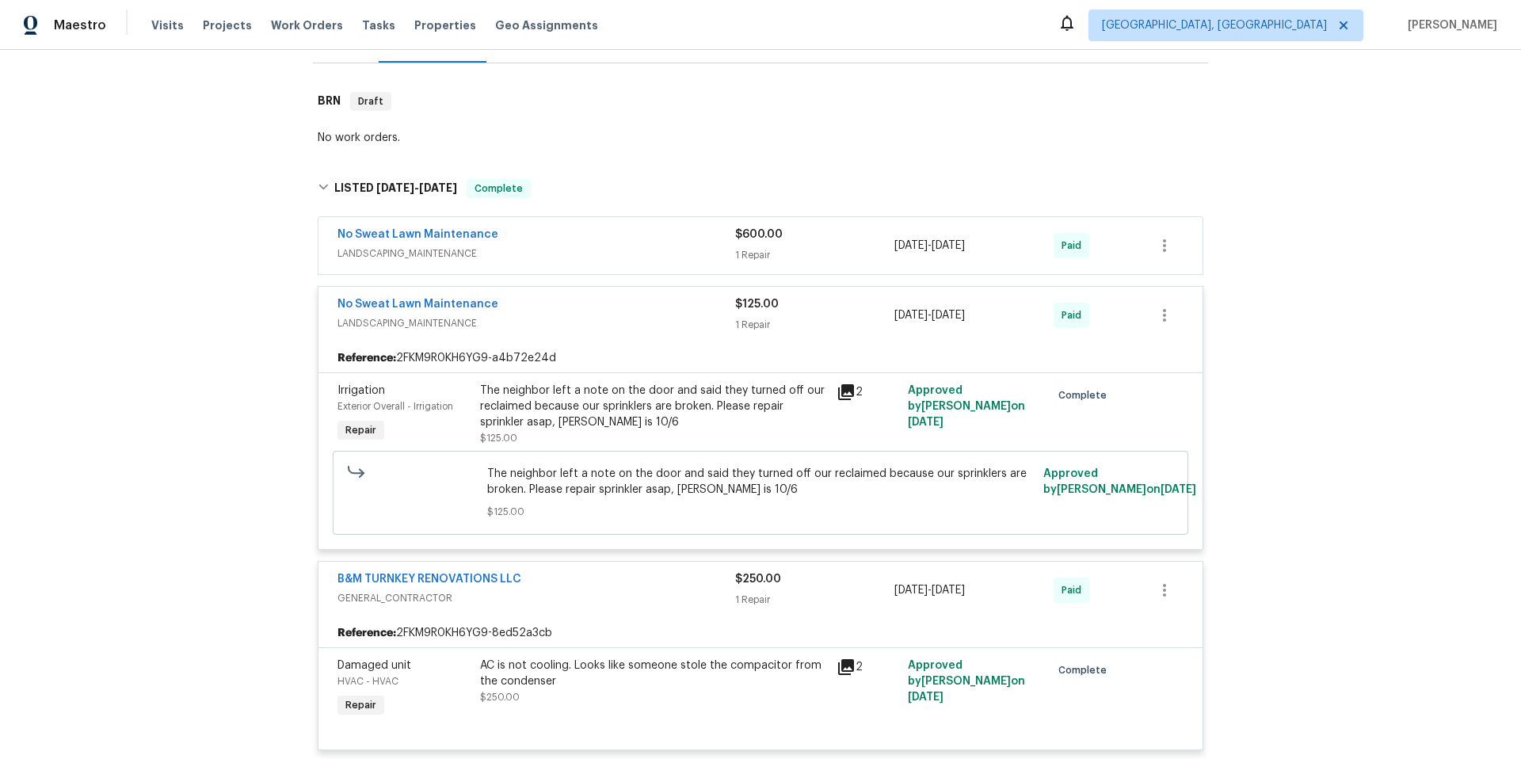
click at [574, 254] on span "LANDSCAPING_MAINTENANCE" at bounding box center [536, 254] width 398 height 16
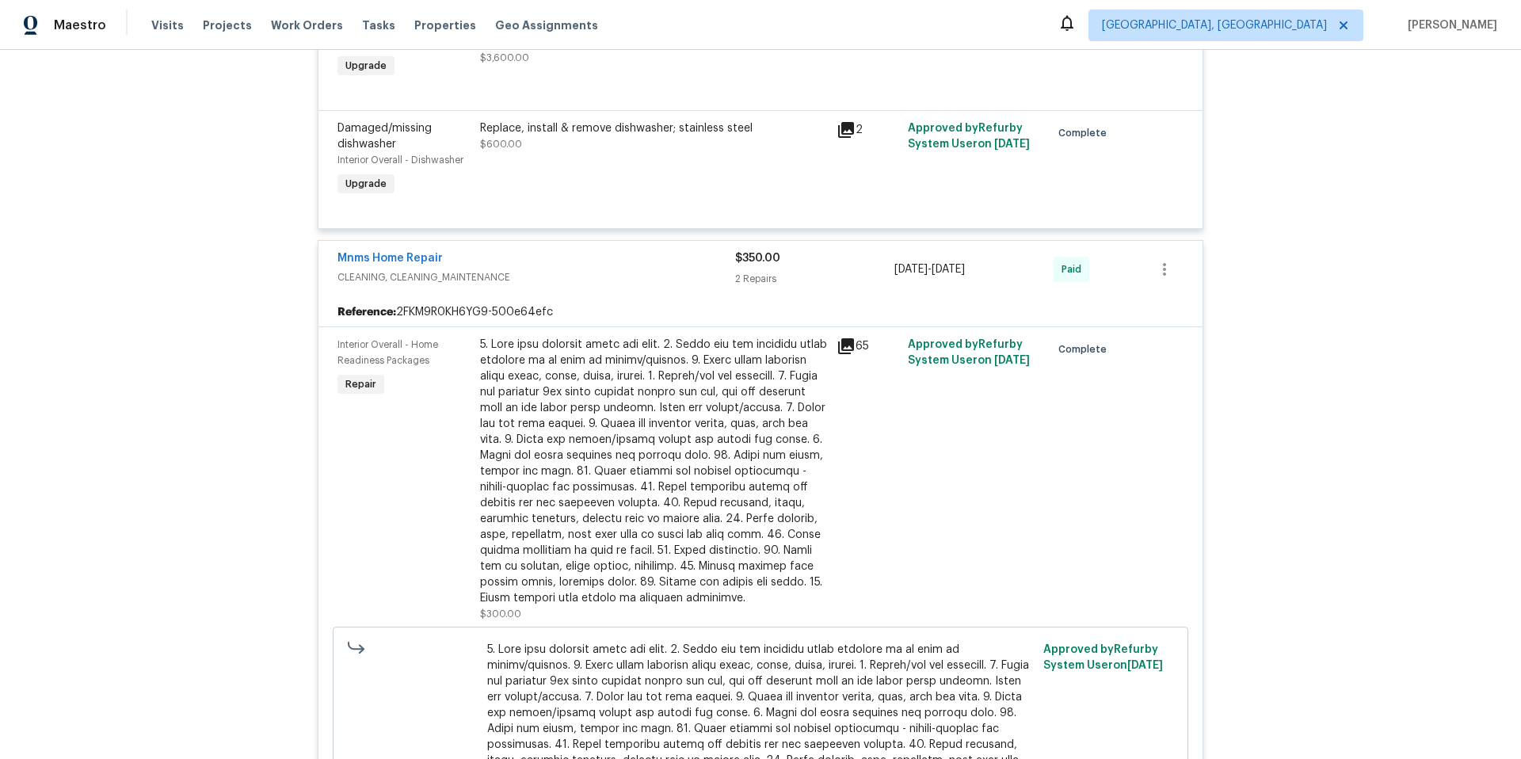
scroll to position [12328, 0]
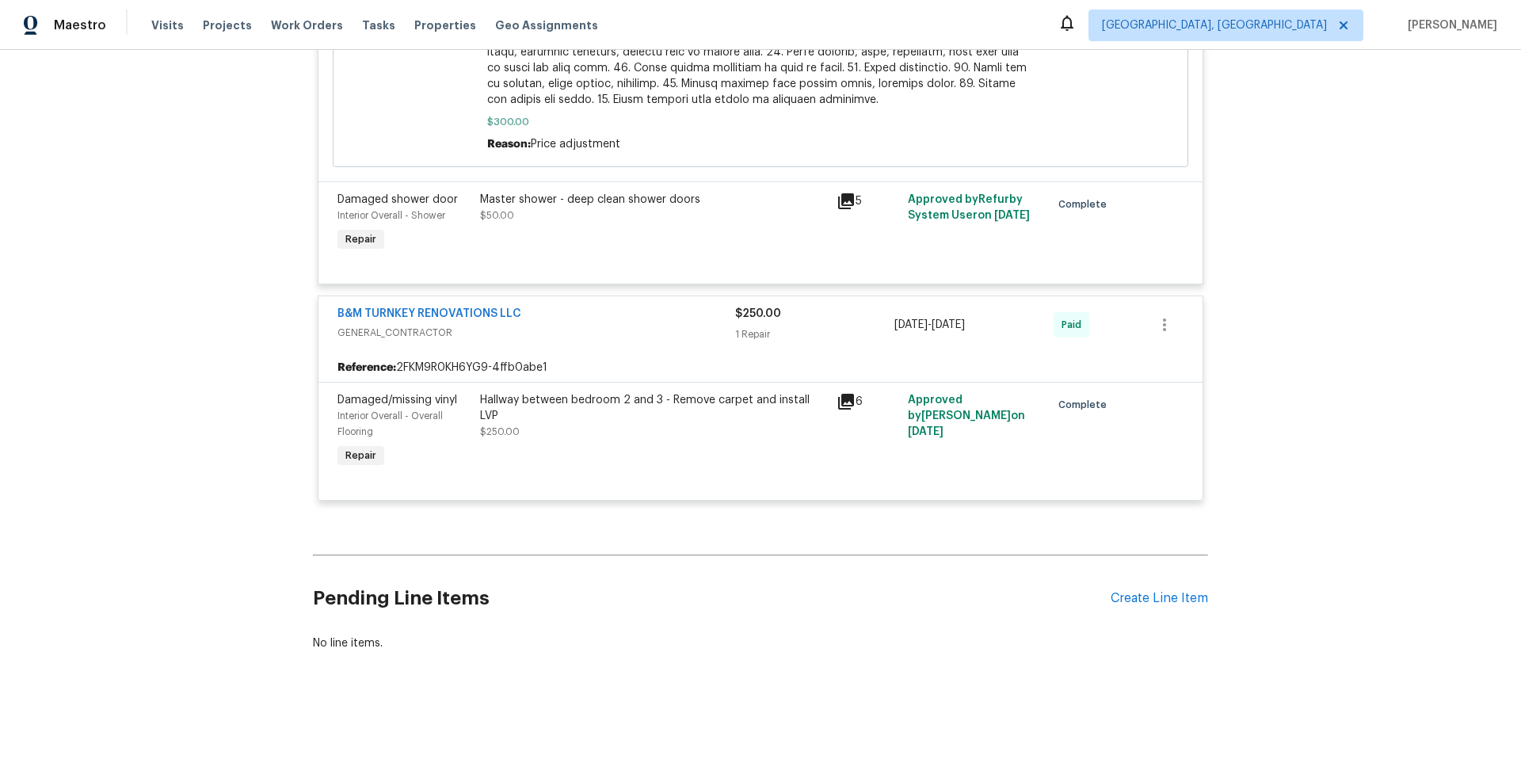
click at [848, 392] on div "6" at bounding box center [867, 401] width 62 height 19
click at [843, 392] on icon at bounding box center [845, 401] width 19 height 19
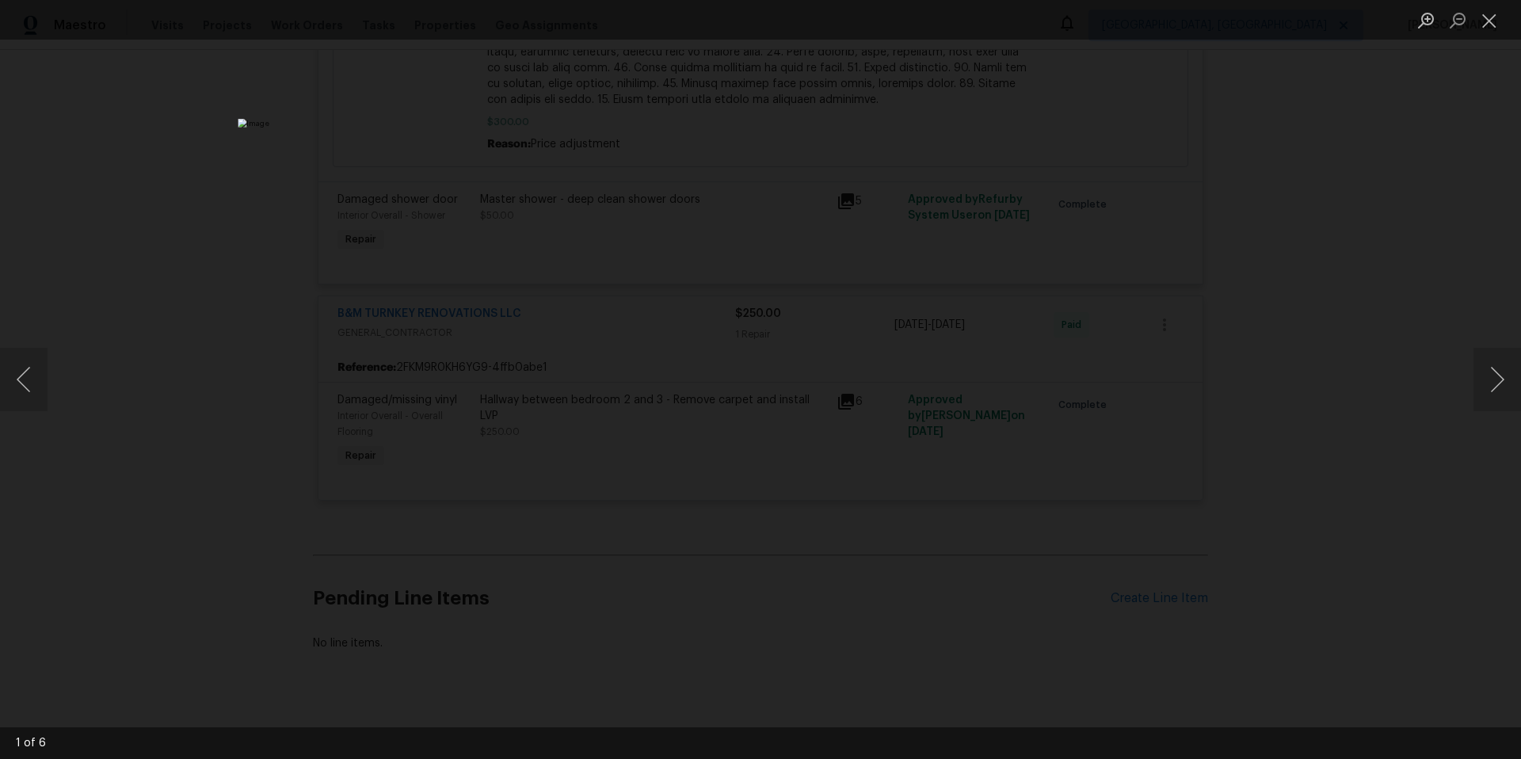
click at [1201, 309] on div "Lightbox" at bounding box center [760, 379] width 1521 height 759
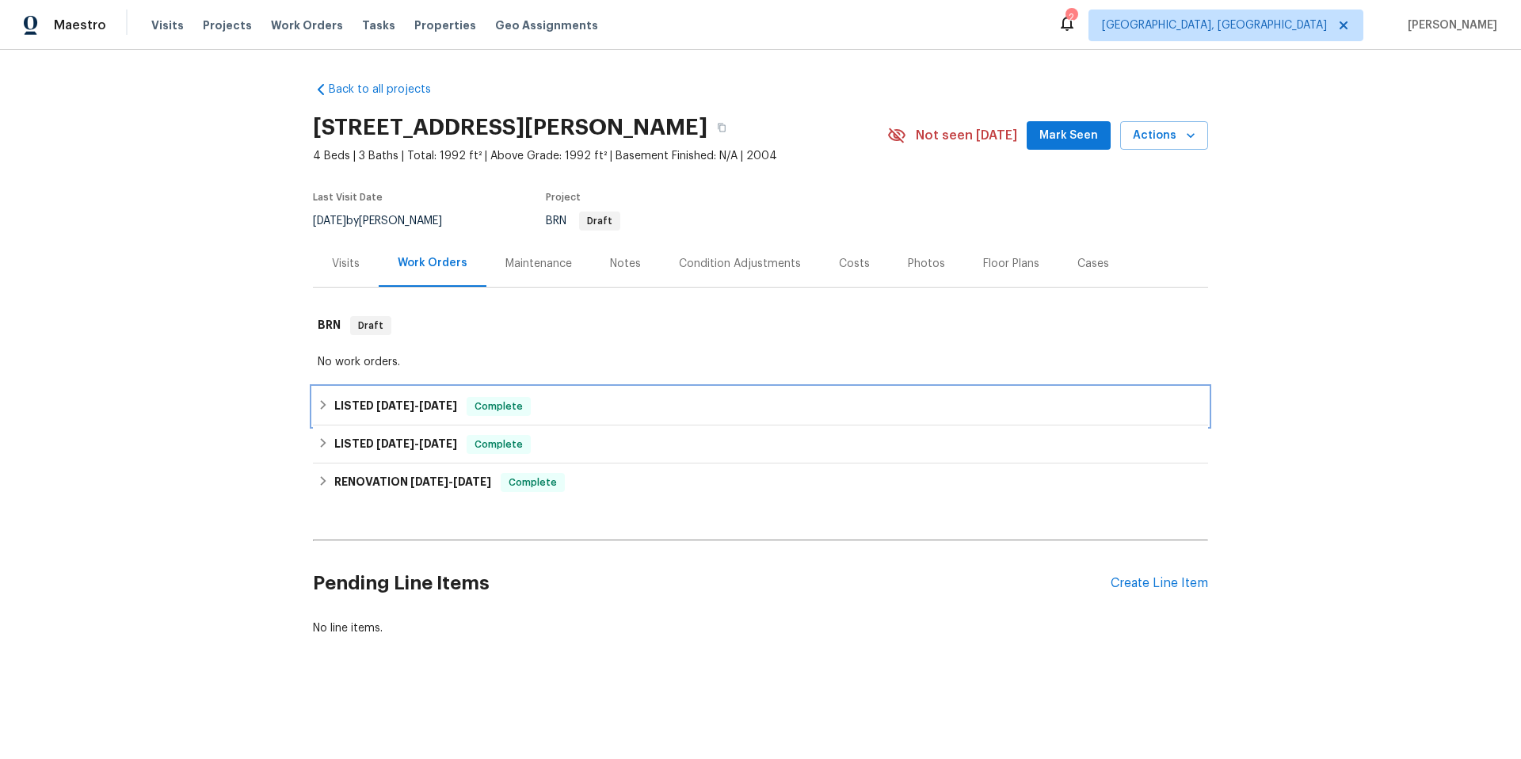
click at [386, 405] on span "[DATE]" at bounding box center [395, 405] width 38 height 11
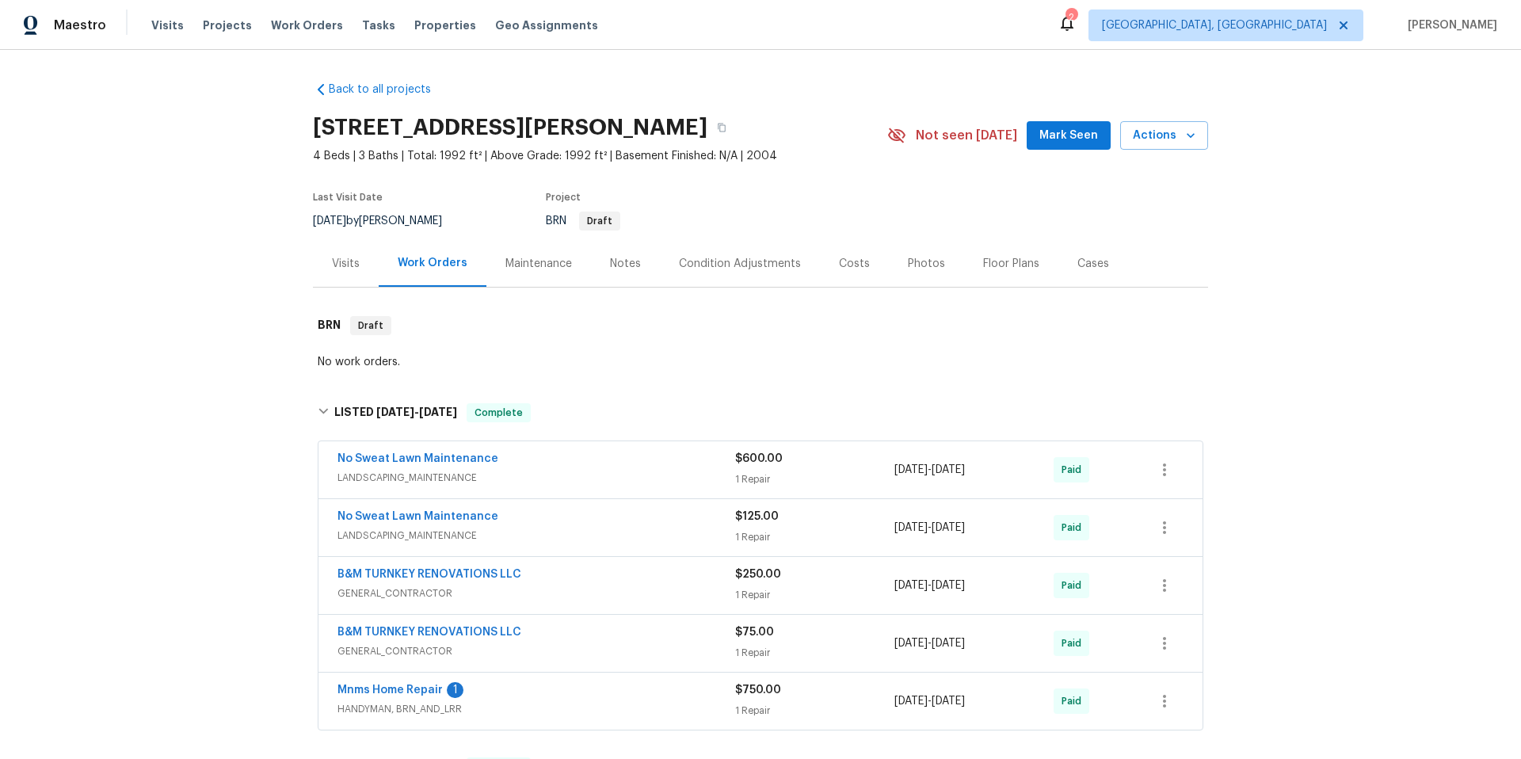
click at [584, 481] on span "LANDSCAPING_MAINTENANCE" at bounding box center [536, 478] width 398 height 16
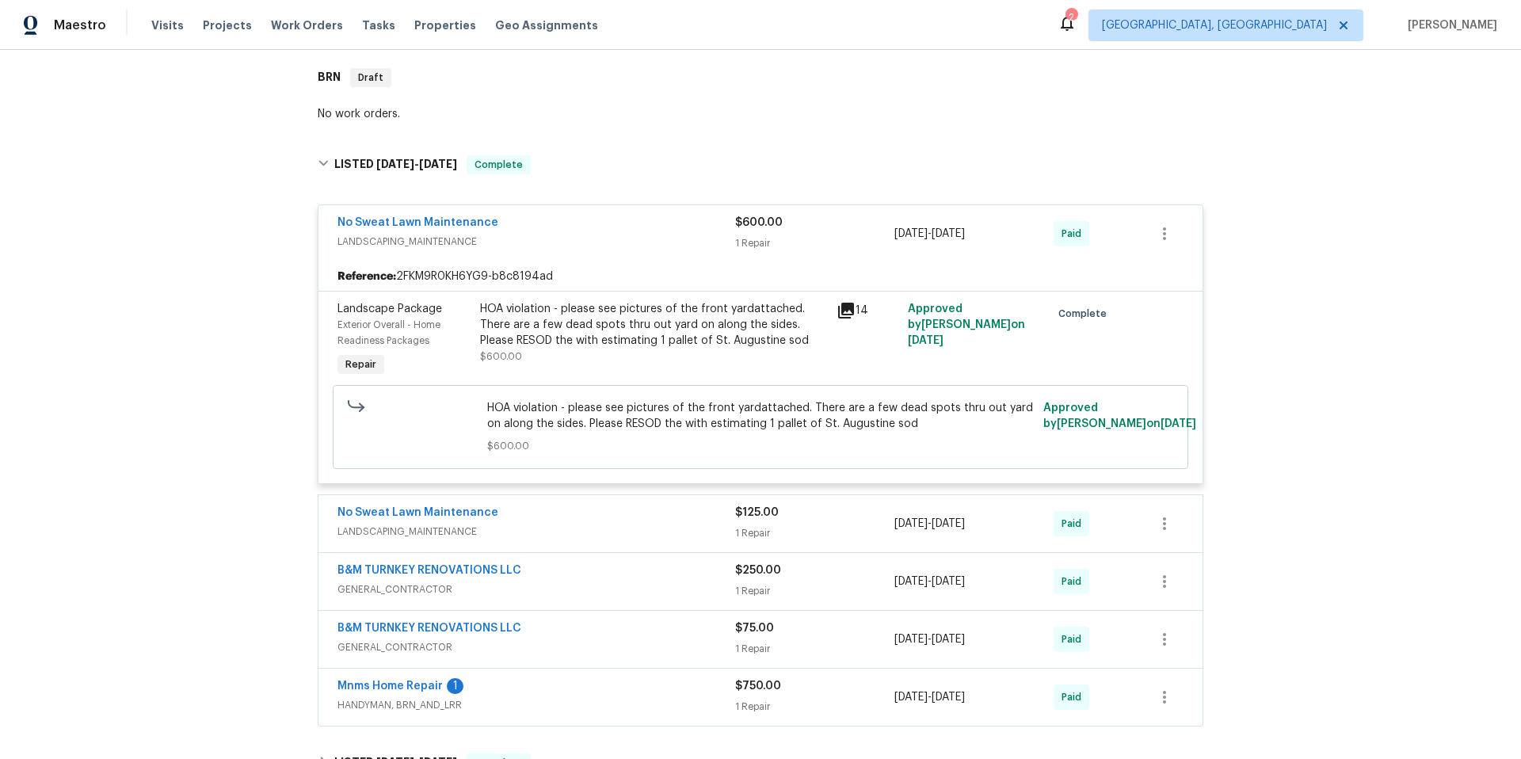
scroll to position [563, 0]
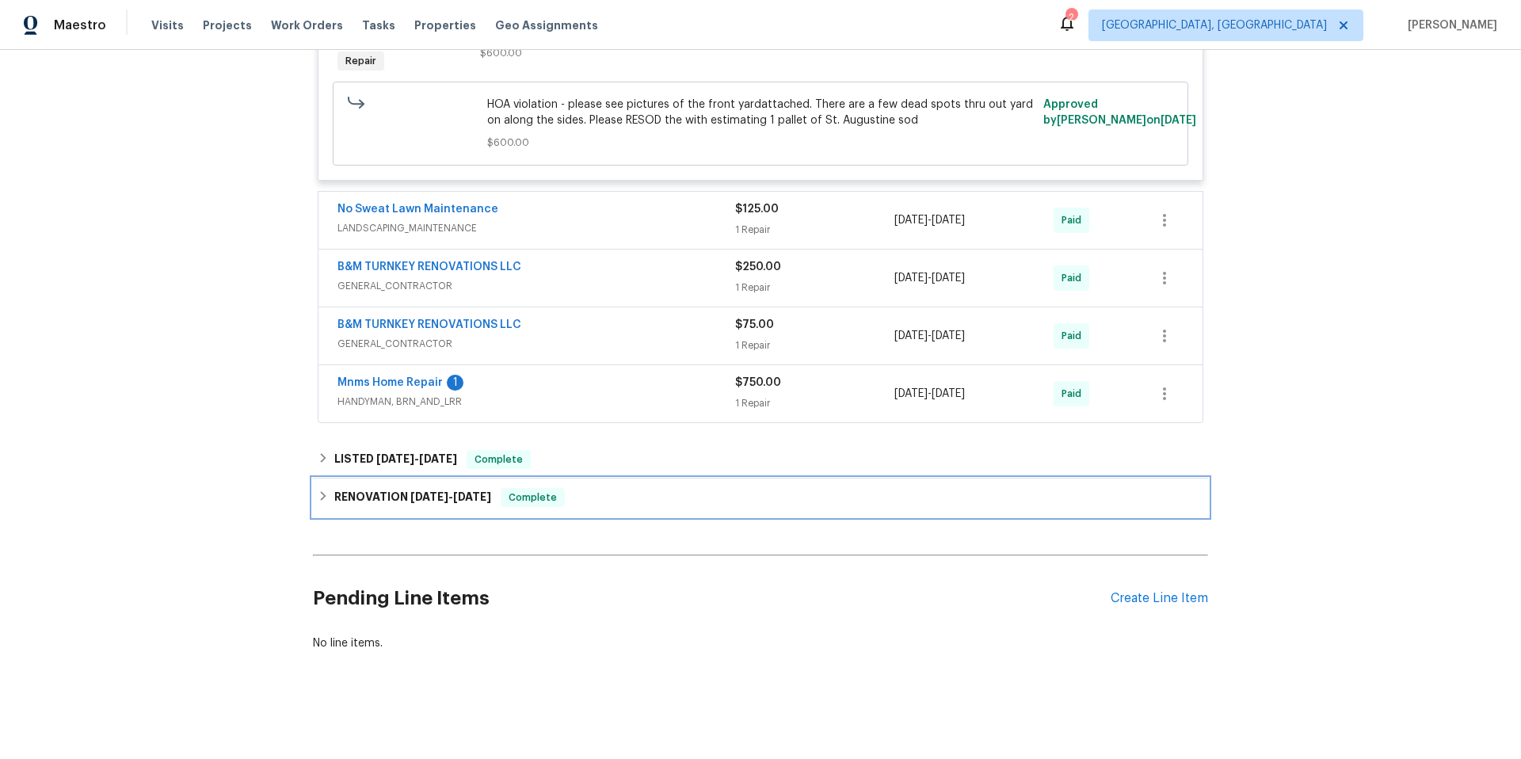
click at [500, 501] on div "RENOVATION [DATE] - [DATE] Complete" at bounding box center [760, 497] width 895 height 38
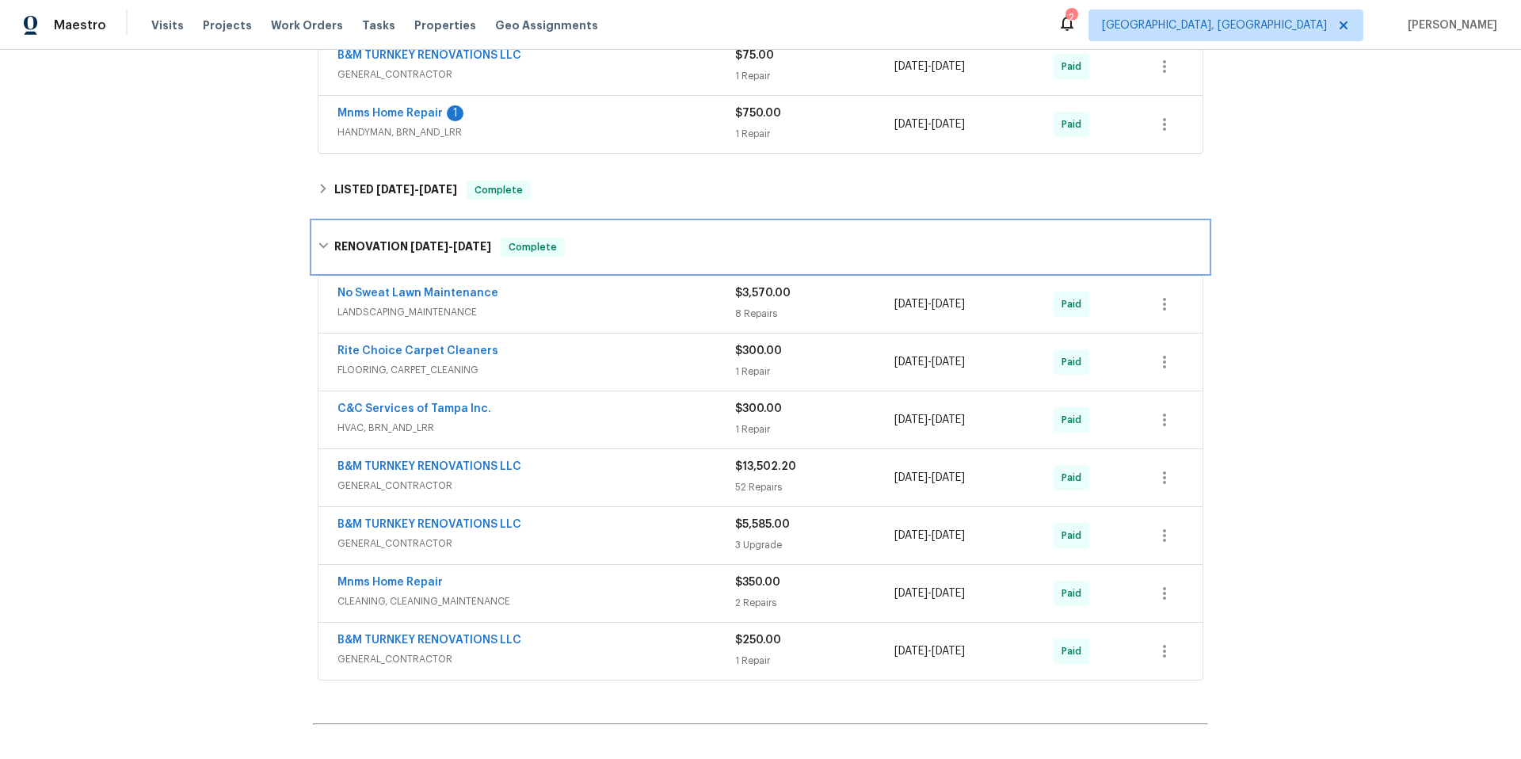
scroll to position [1001, 0]
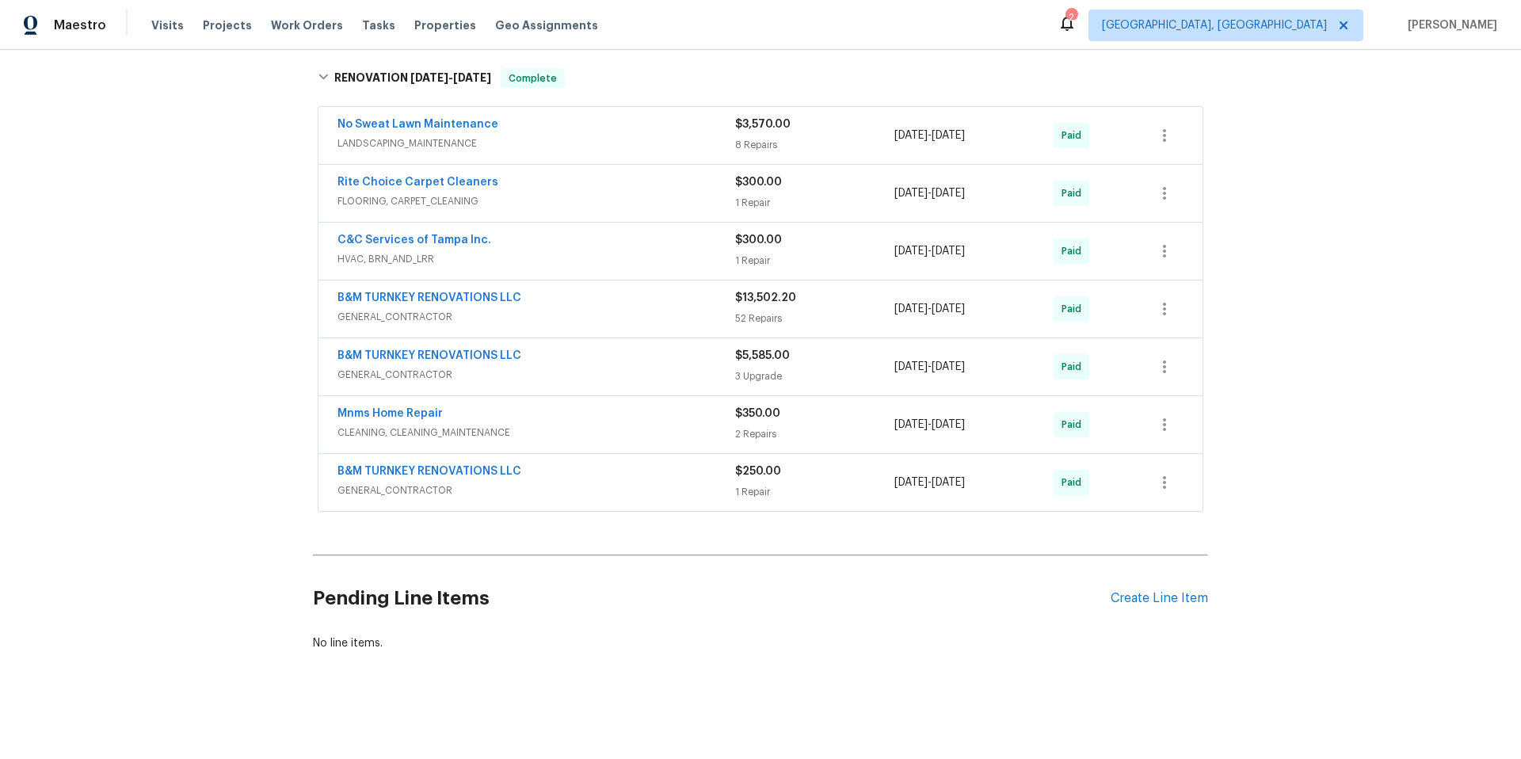
click at [585, 482] on span "GENERAL_CONTRACTOR" at bounding box center [536, 490] width 398 height 16
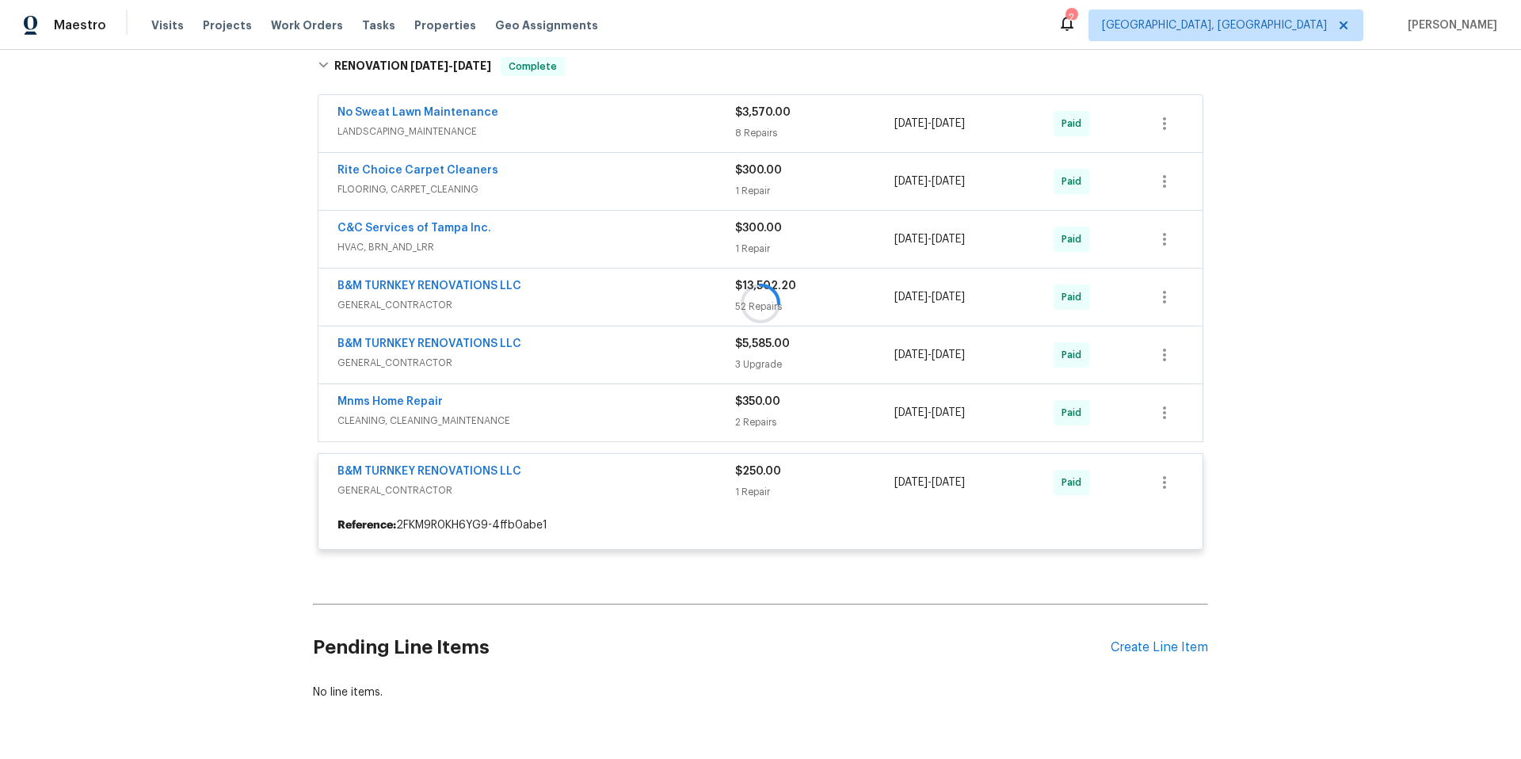
click at [602, 420] on div at bounding box center [760, 303] width 895 height 524
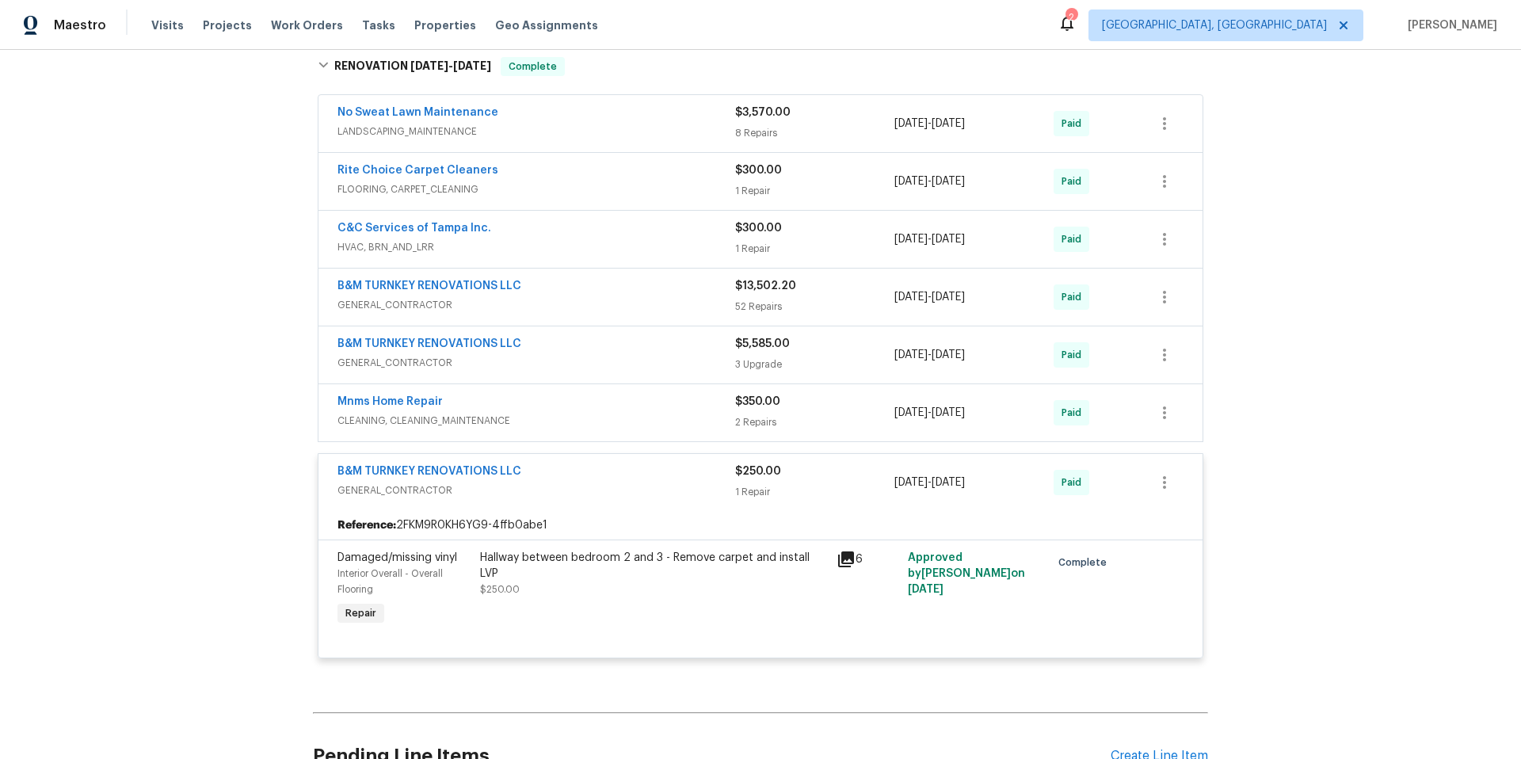
click at [589, 417] on span "CLEANING, CLEANING_MAINTENANCE" at bounding box center [536, 421] width 398 height 16
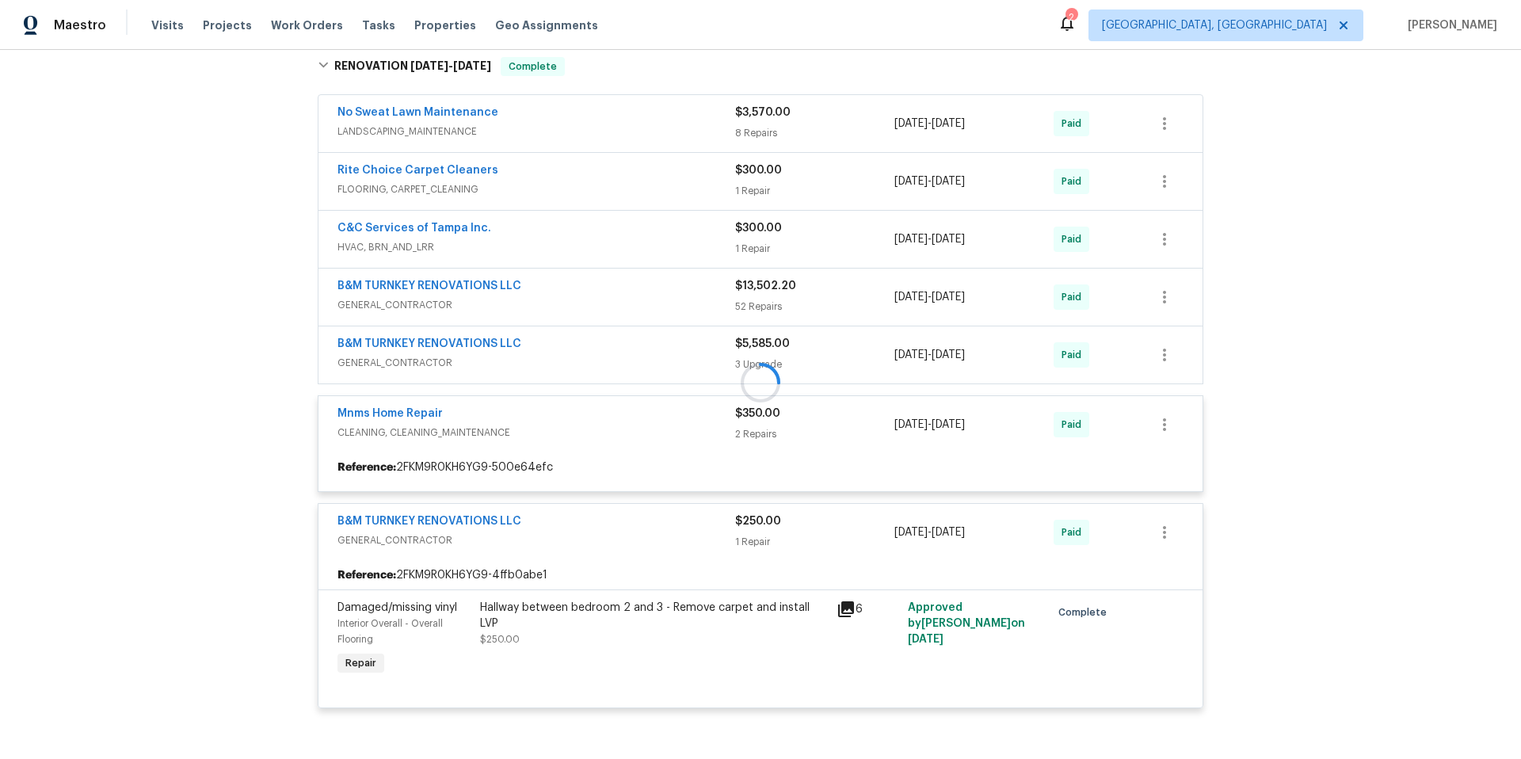
click at [597, 352] on div "No Sweat Lawn Maintenance LANDSCAPING_MAINTENANCE $3,570.00 8 Repairs 3/8/2023 …" at bounding box center [760, 407] width 885 height 624
click at [597, 352] on div at bounding box center [760, 382] width 895 height 683
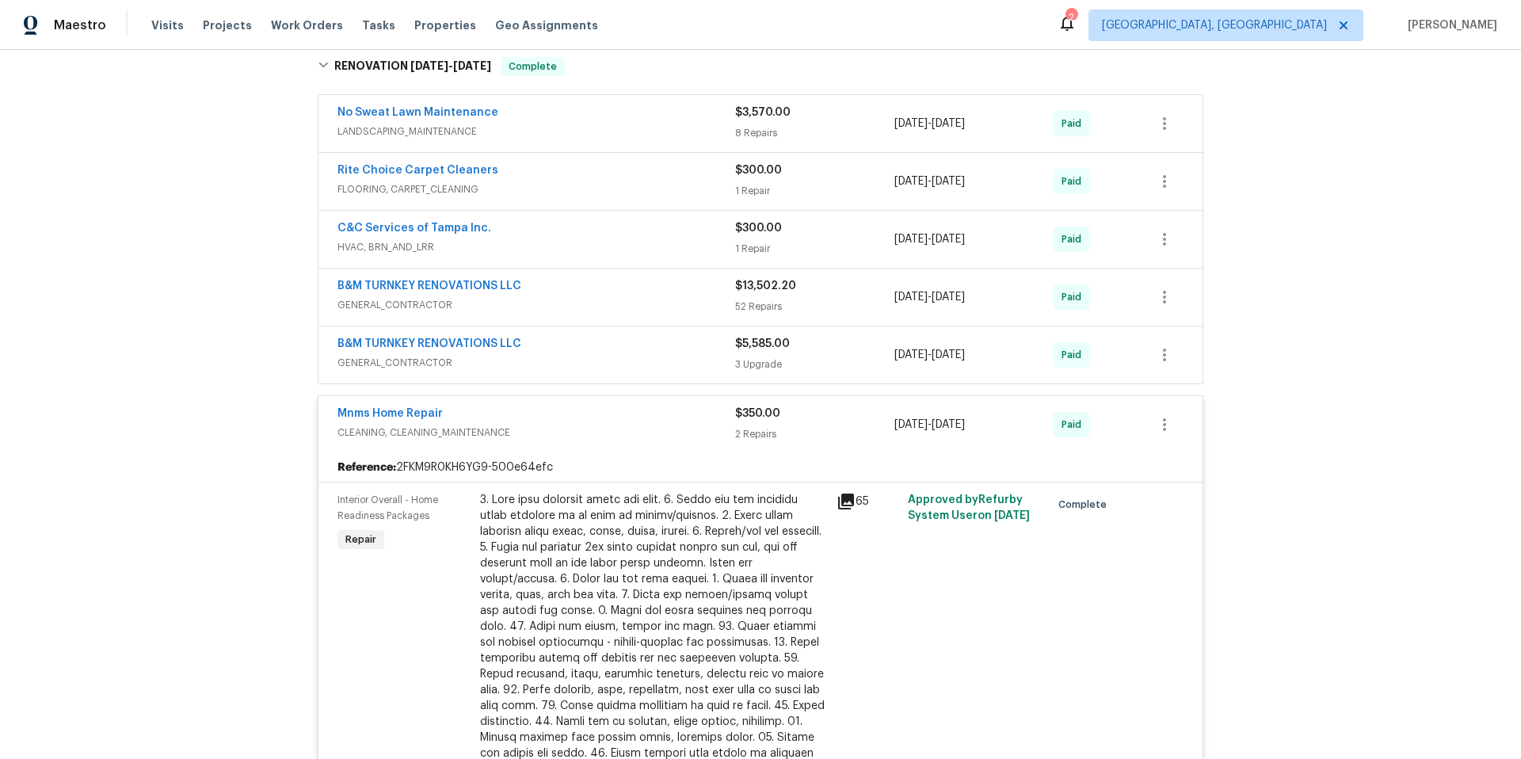
click at [597, 367] on span "GENERAL_CONTRACTOR" at bounding box center [536, 363] width 398 height 16
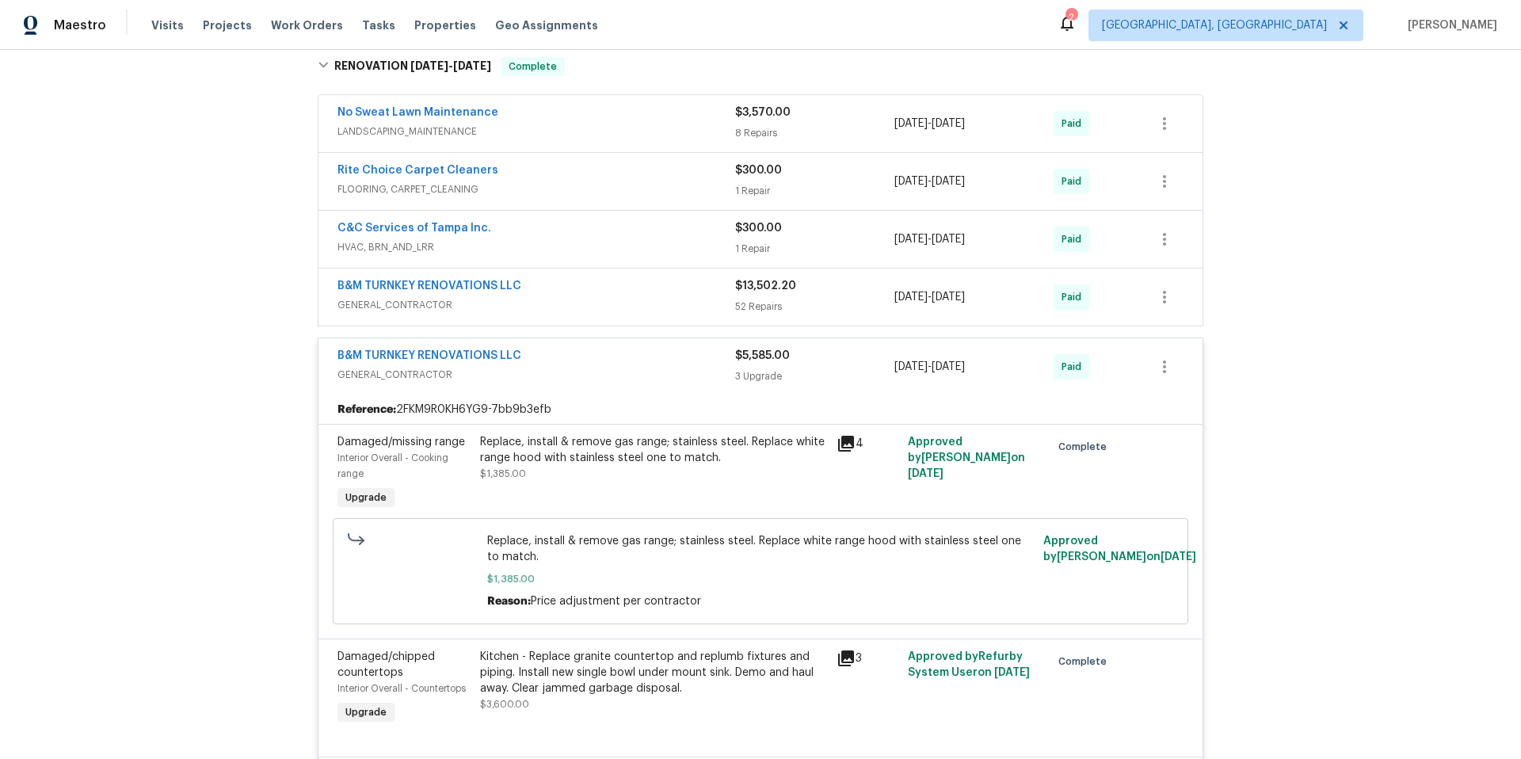
click at [607, 310] on span "GENERAL_CONTRACTOR" at bounding box center [536, 305] width 398 height 16
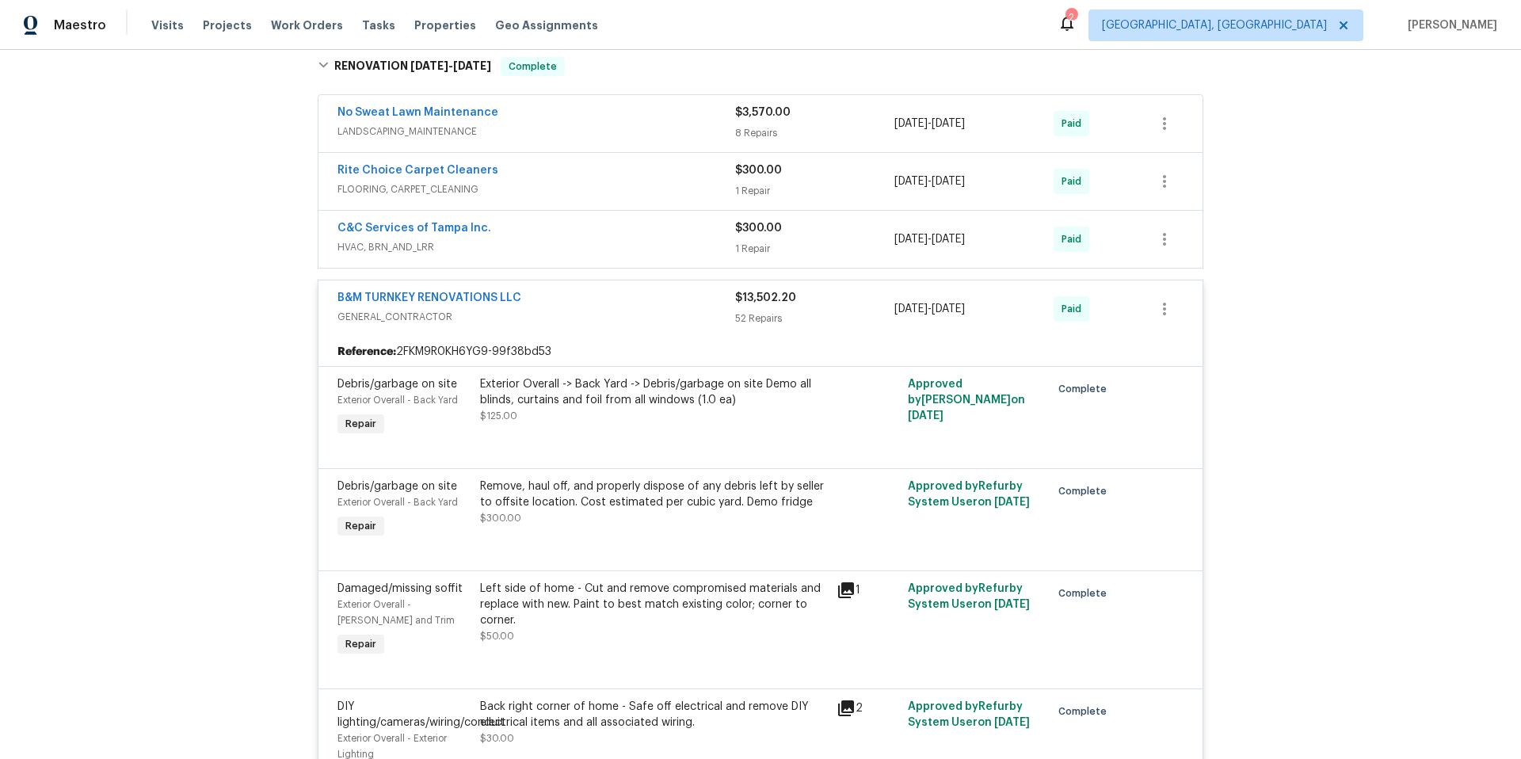
click at [501, 251] on span "HVAC, BRN_AND_LRR" at bounding box center [536, 247] width 398 height 16
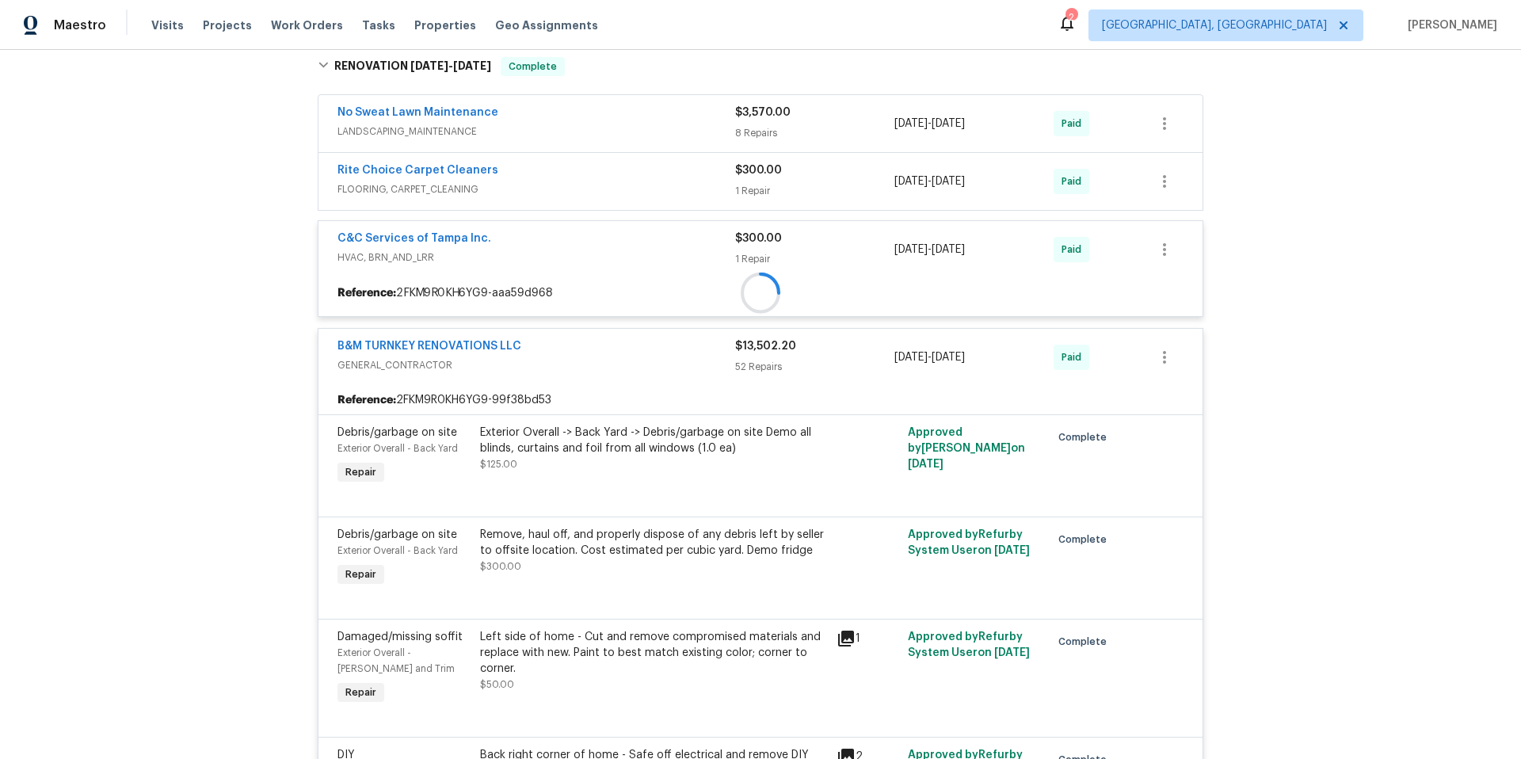
click at [565, 194] on span "FLOORING, CARPET_CLEANING" at bounding box center [536, 189] width 398 height 16
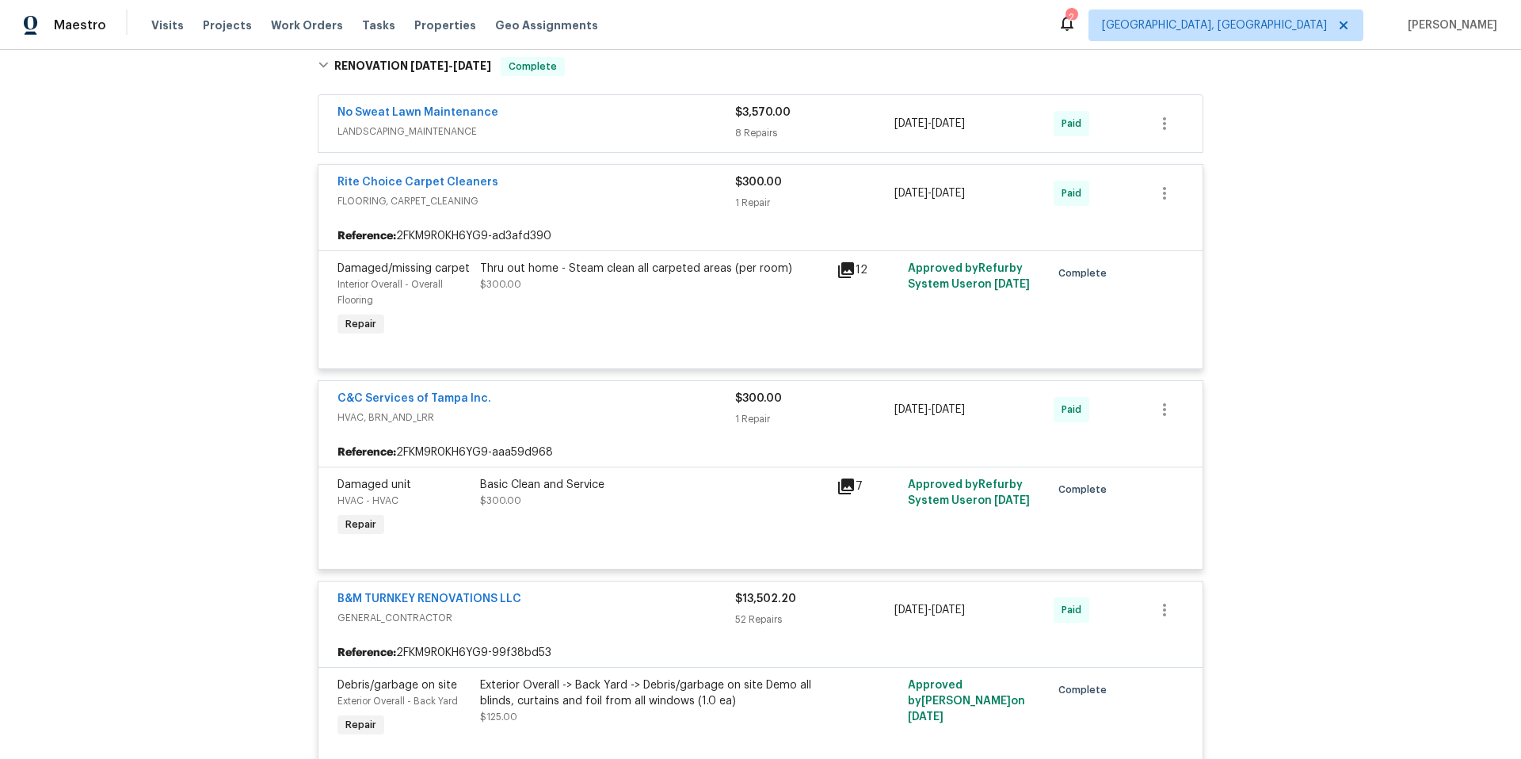
click at [556, 143] on div "No Sweat Lawn Maintenance LANDSCAPING_MAINTENANCE $3,570.00 8 Repairs [DATE] - …" at bounding box center [760, 123] width 884 height 57
click at [618, 143] on div "No Sweat Lawn Maintenance LANDSCAPING_MAINTENANCE $3,570.00 8 Repairs [DATE] - …" at bounding box center [760, 123] width 884 height 57
click at [556, 139] on div "No Sweat Lawn Maintenance LANDSCAPING_MAINTENANCE" at bounding box center [536, 124] width 398 height 38
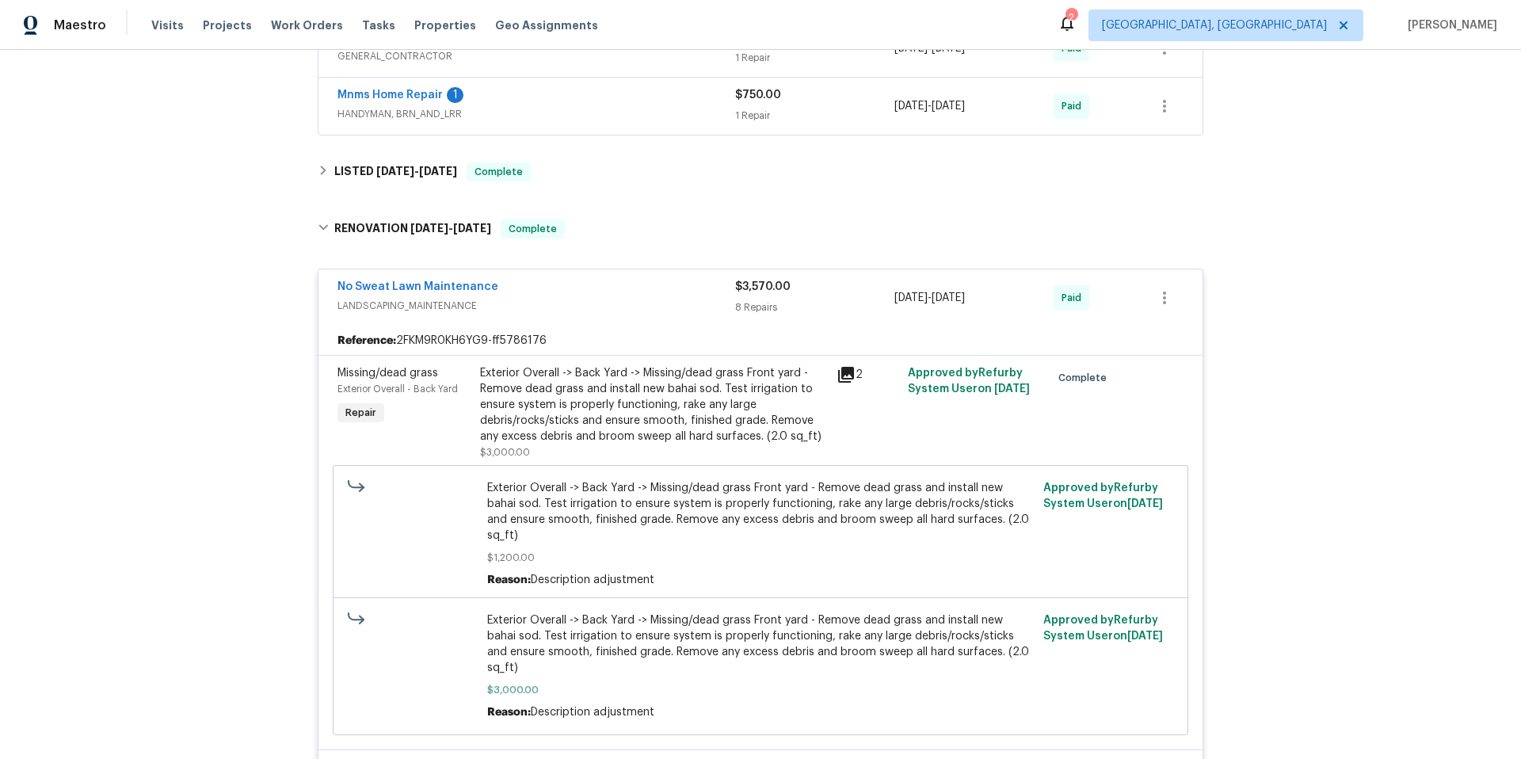
scroll to position [531, 0]
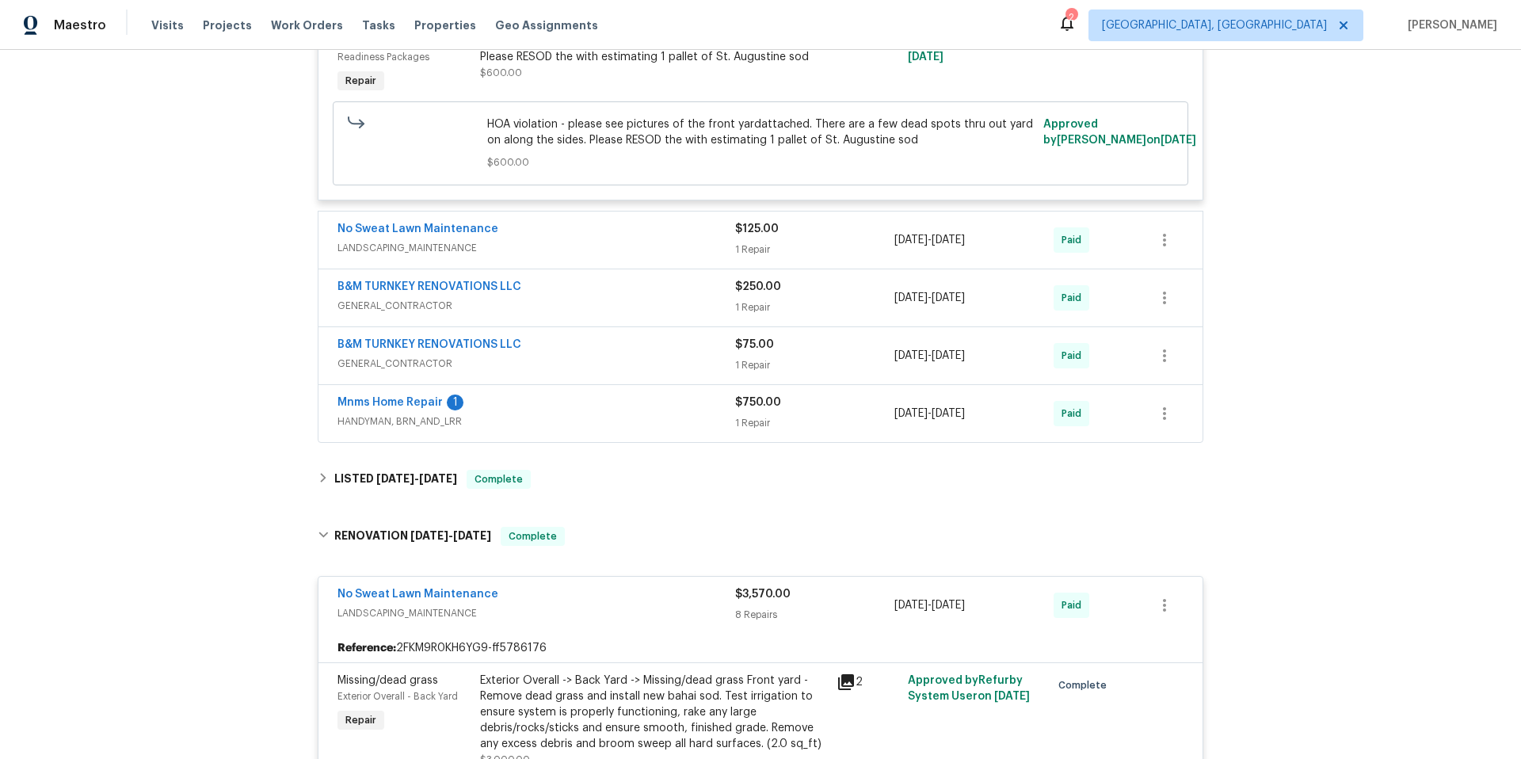
click at [588, 400] on div "Mnms Home Repair 1" at bounding box center [536, 403] width 398 height 19
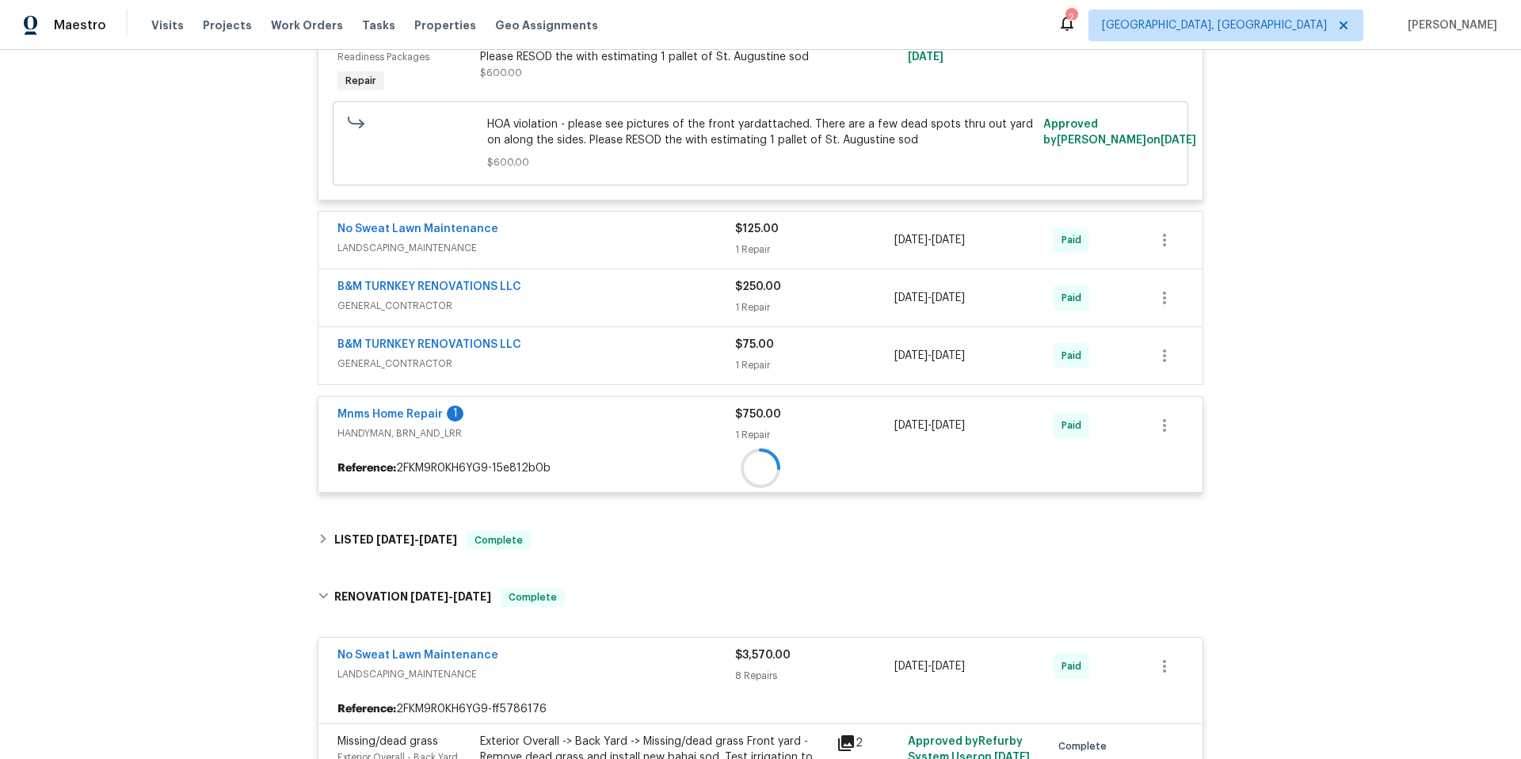
click at [607, 353] on div "B&M TURNKEY RENOVATIONS LLC" at bounding box center [536, 346] width 398 height 19
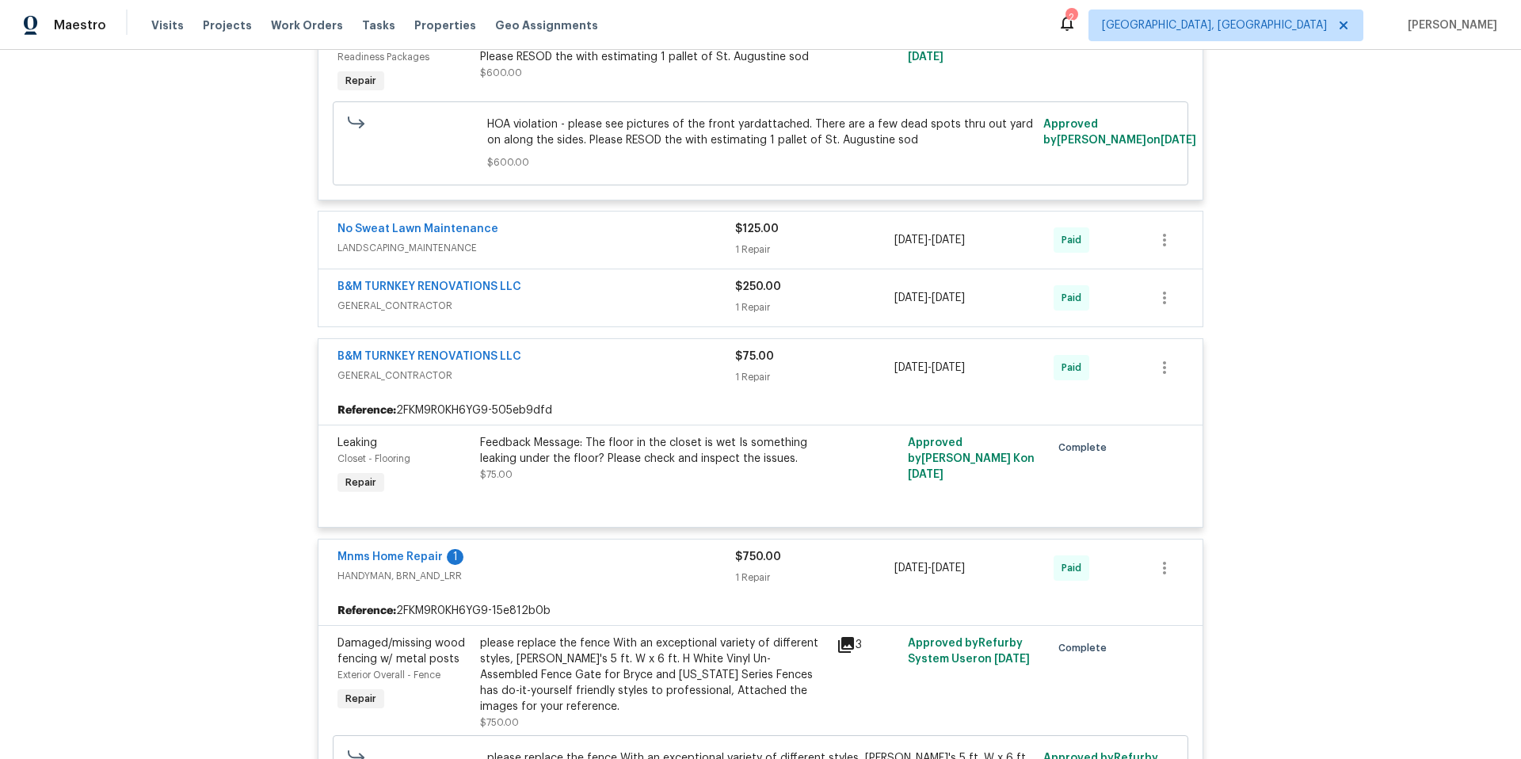
click at [605, 293] on div "B&M TURNKEY RENOVATIONS LLC" at bounding box center [536, 288] width 398 height 19
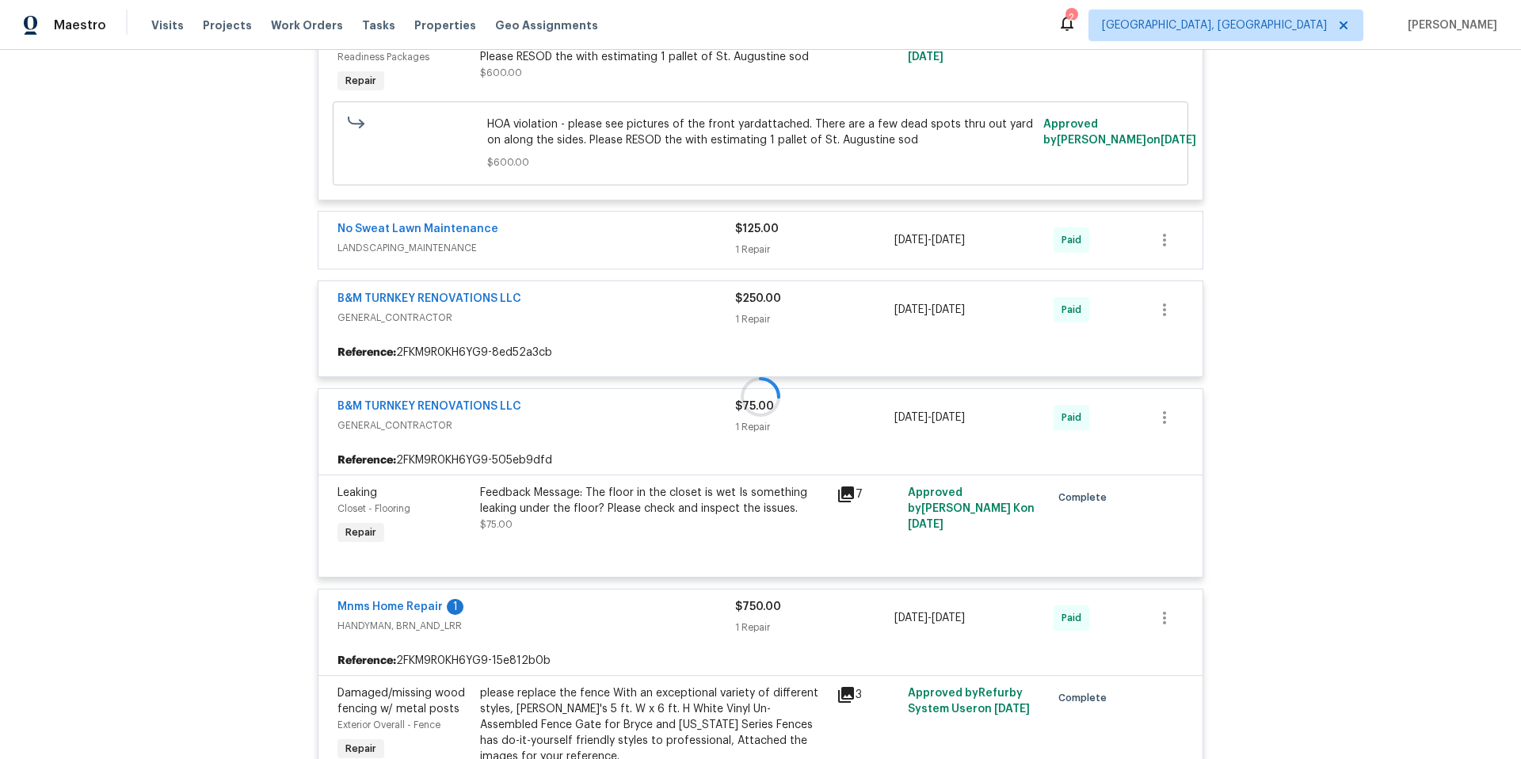
click at [619, 241] on div "No Sweat Lawn Maintenance LANDSCAPING_MAINTENANCE $600.00 1 Repair 10/4/2023 - …" at bounding box center [760, 421] width 885 height 1023
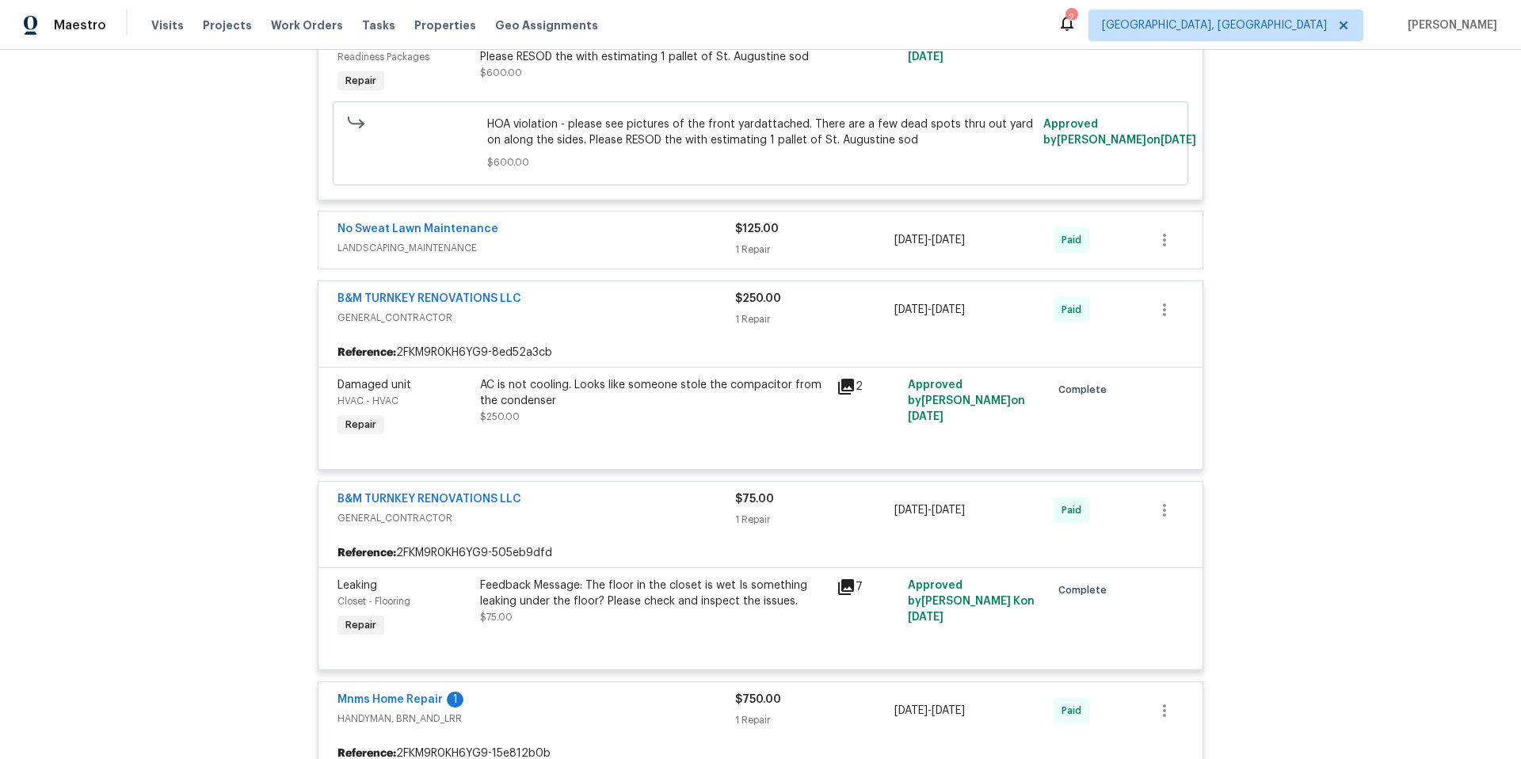
click at [659, 247] on span "LANDSCAPING_MAINTENANCE" at bounding box center [536, 248] width 398 height 16
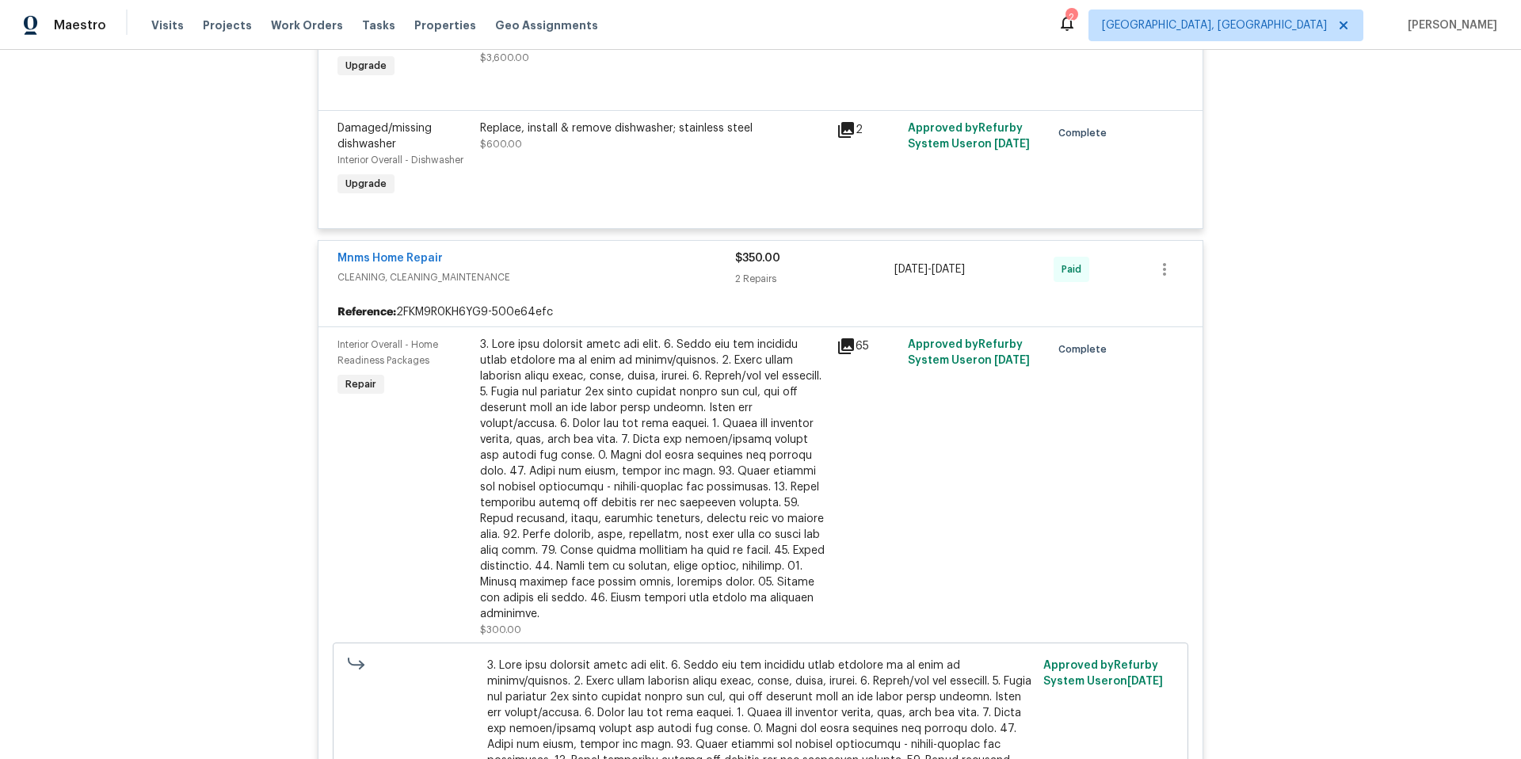
scroll to position [11628, 0]
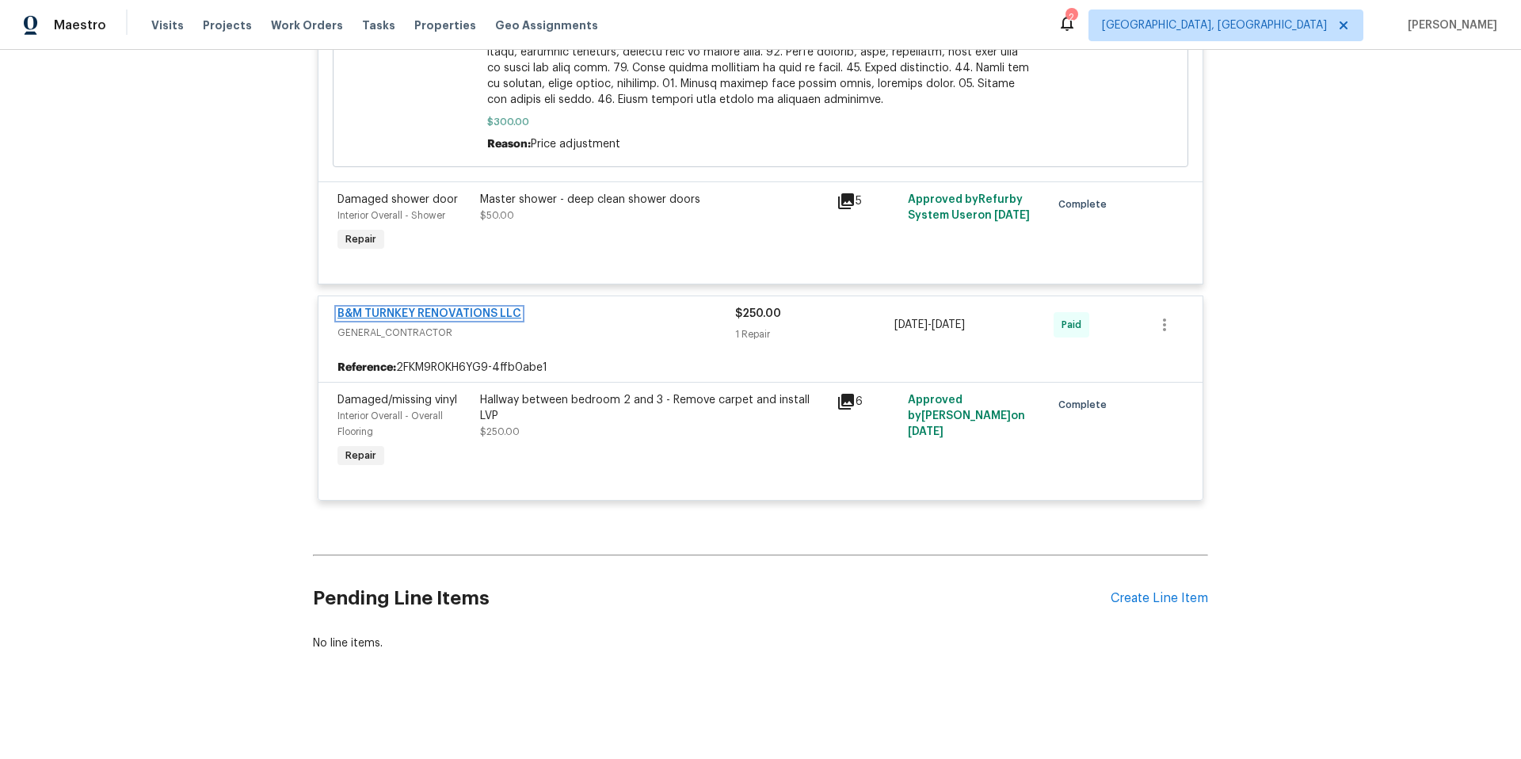
click at [512, 308] on link "B&M TURNKEY RENOVATIONS LLC" at bounding box center [429, 313] width 184 height 11
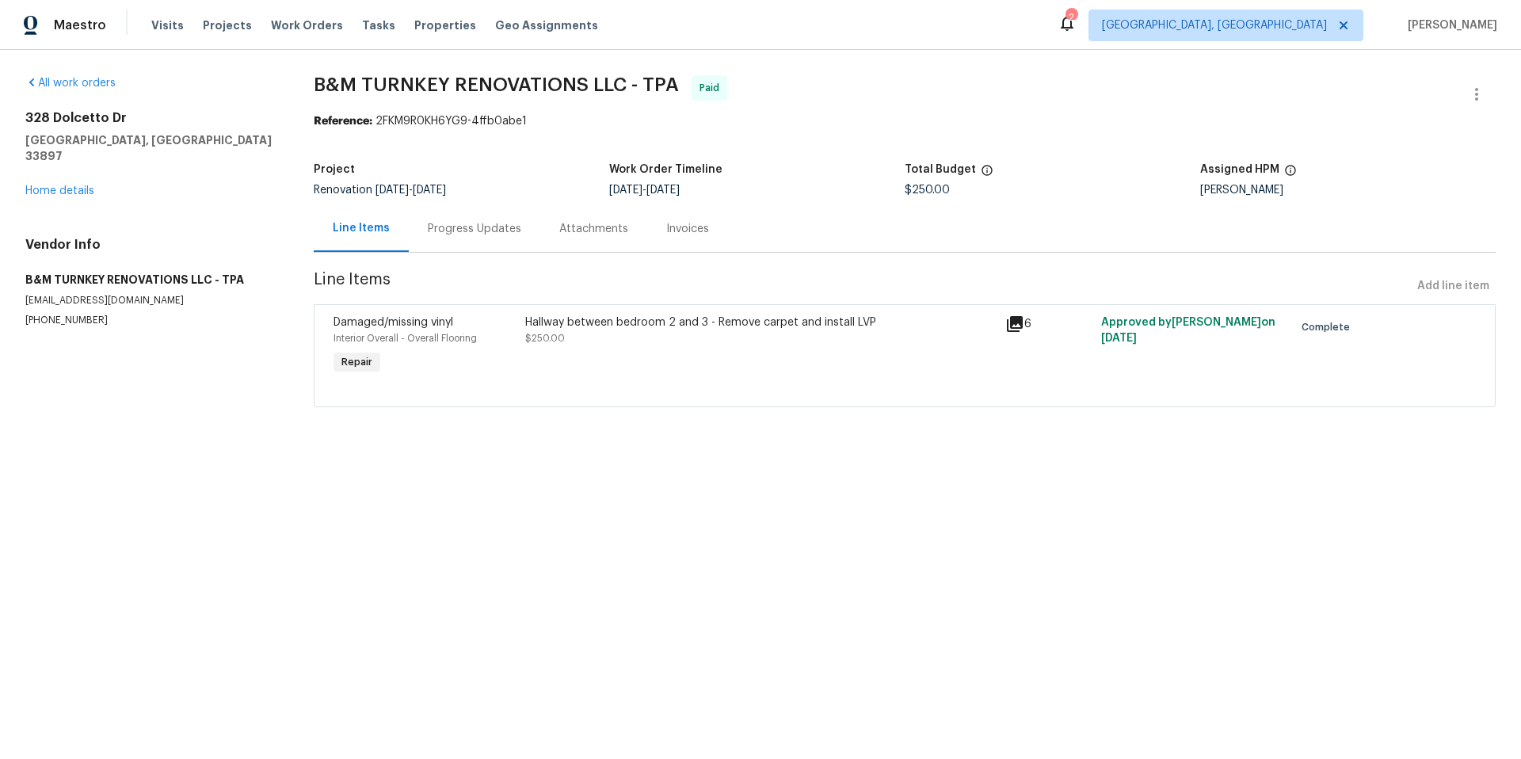
click at [121, 272] on h5 "B&M TURNKEY RENOVATIONS LLC - TPA" at bounding box center [150, 280] width 250 height 16
copy h5 "B&M TURNKEY RENOVATIONS LLC - TPA"
